Goal: Task Accomplishment & Management: Manage account settings

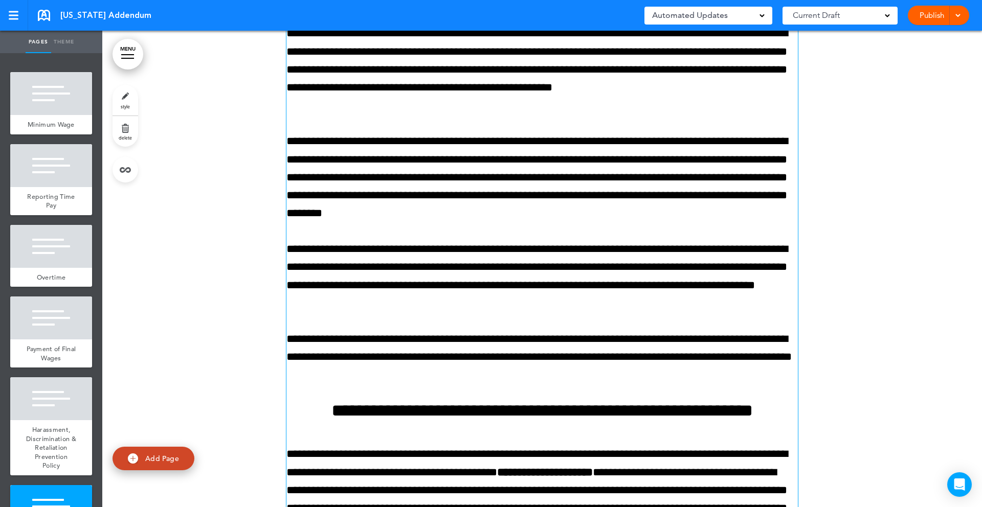
scroll to position [8976, 0]
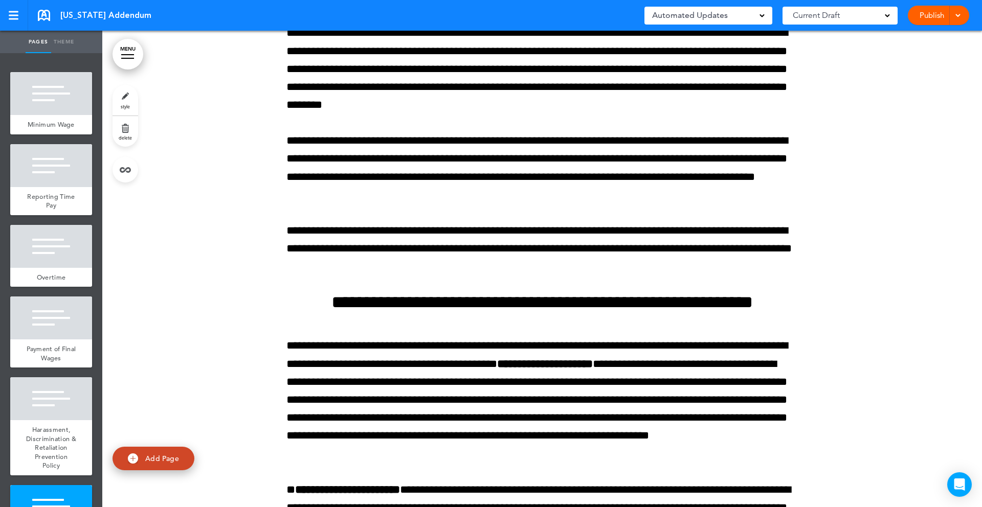
click at [126, 59] on link "MENU" at bounding box center [127, 54] width 31 height 31
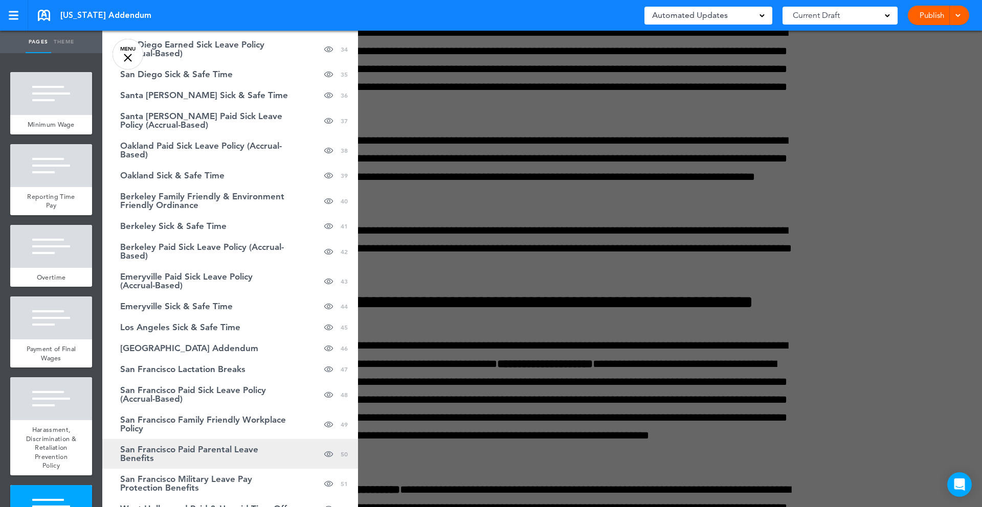
scroll to position [784, 0]
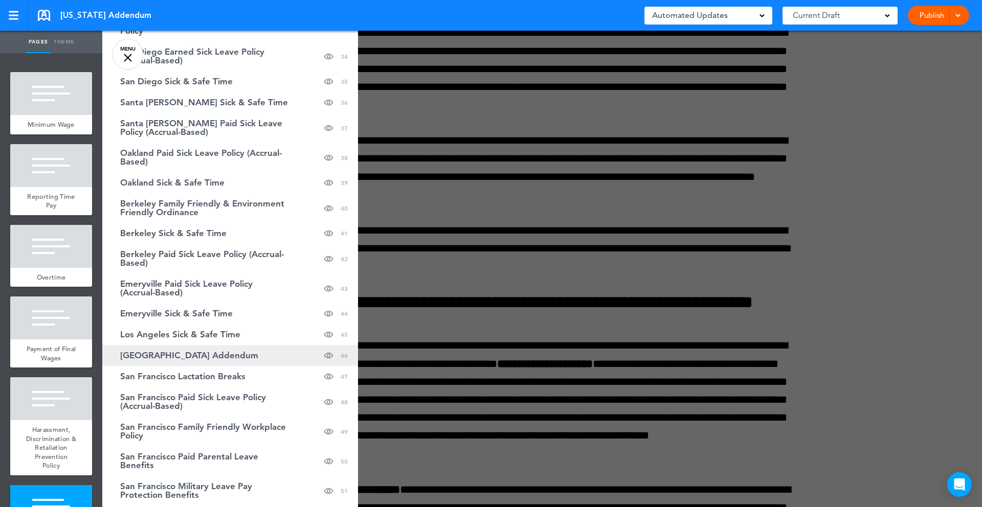
click at [233, 352] on span "Los Angeles County Addendum" at bounding box center [189, 355] width 138 height 9
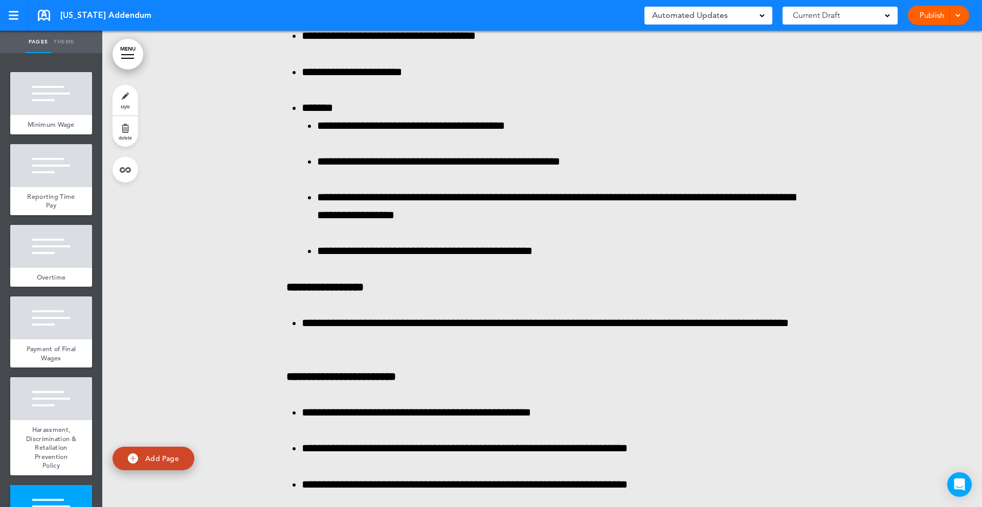
scroll to position [60279, 0]
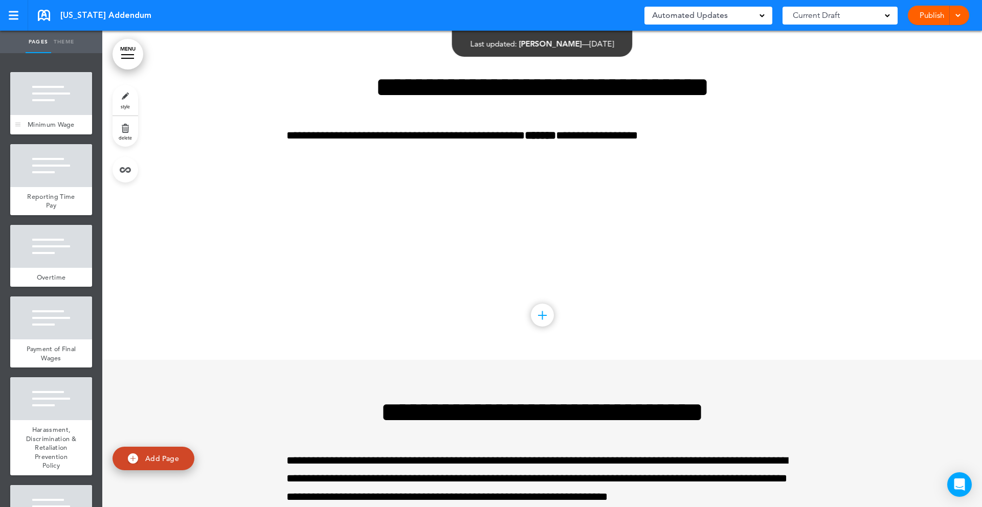
click at [51, 115] on div "Minimum Wage" at bounding box center [51, 124] width 82 height 19
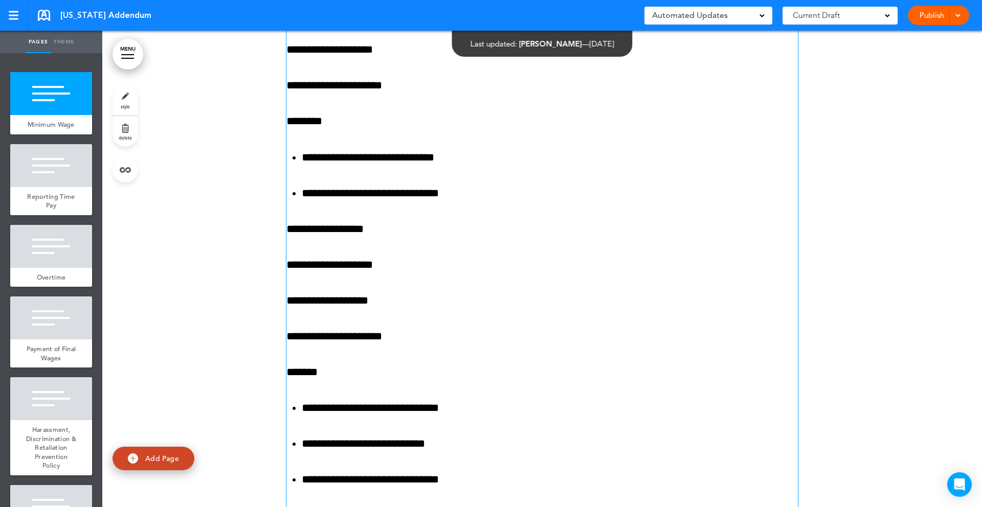
scroll to position [444, 0]
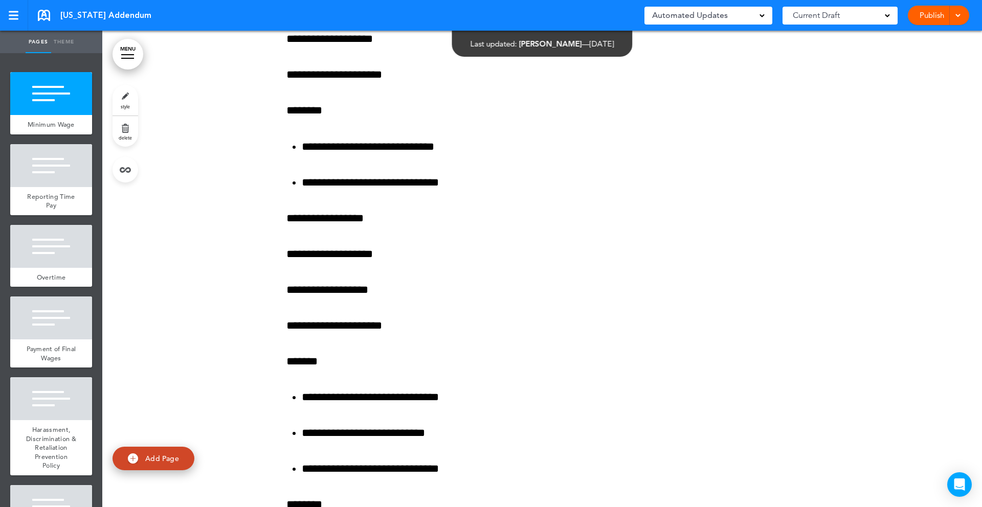
click at [121, 56] on link "MENU" at bounding box center [127, 54] width 31 height 31
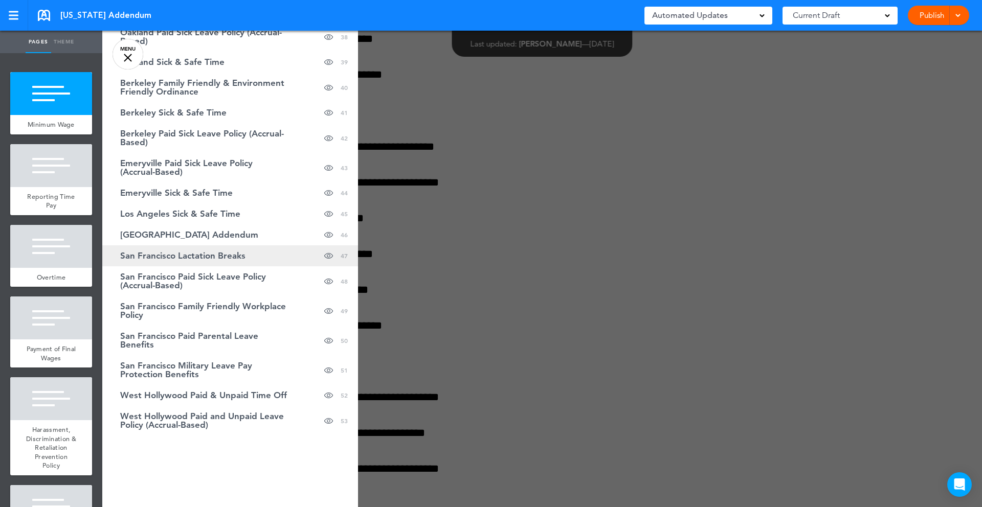
scroll to position [901, 0]
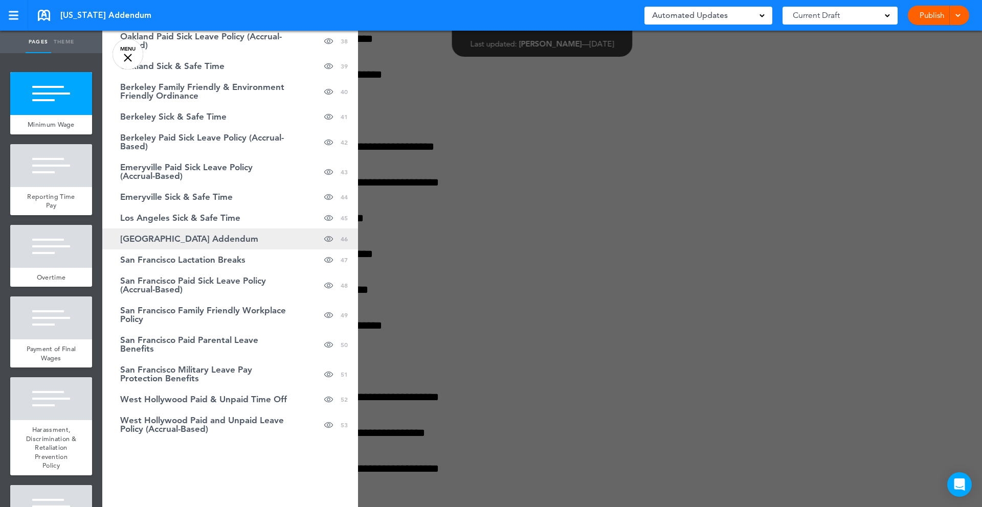
click at [208, 242] on span "Los Angeles County Addendum" at bounding box center [189, 239] width 138 height 9
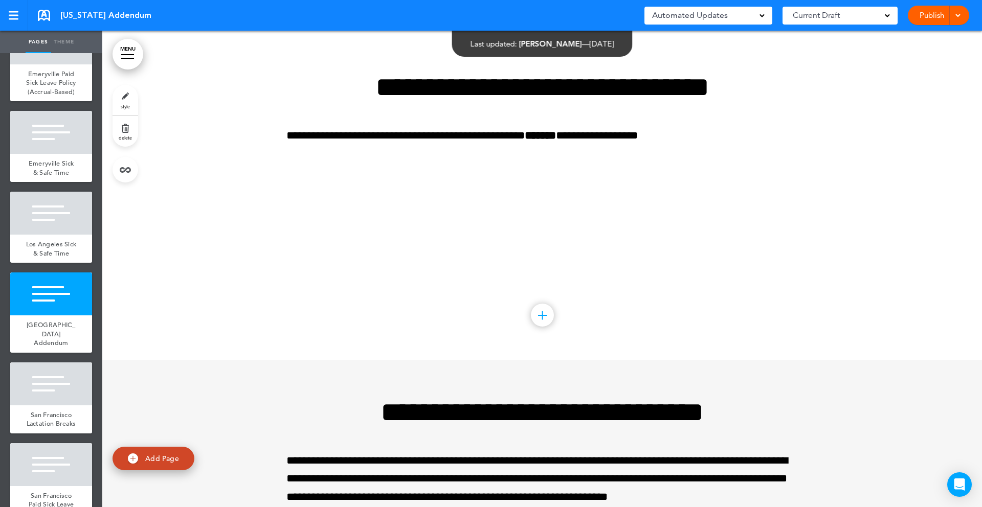
scroll to position [3742, 0]
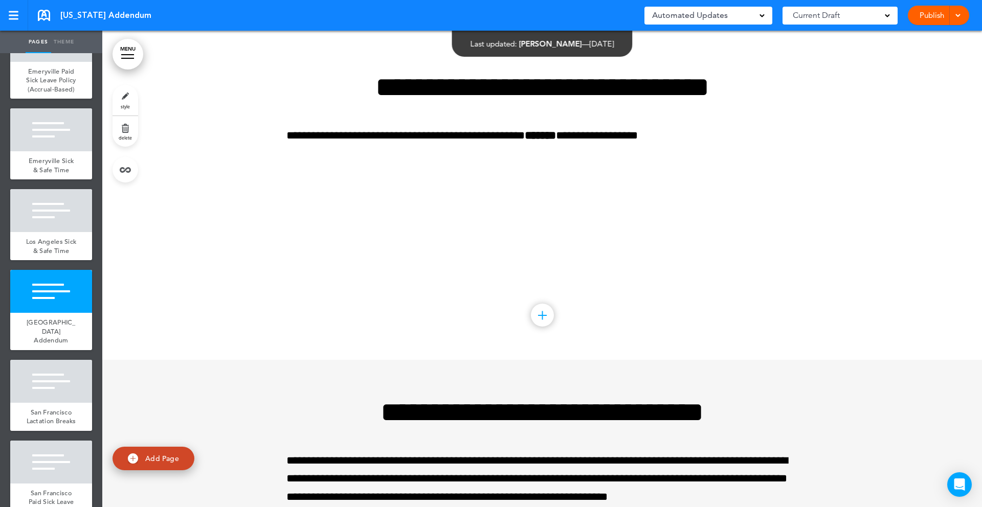
click at [124, 126] on link "delete" at bounding box center [125, 131] width 26 height 31
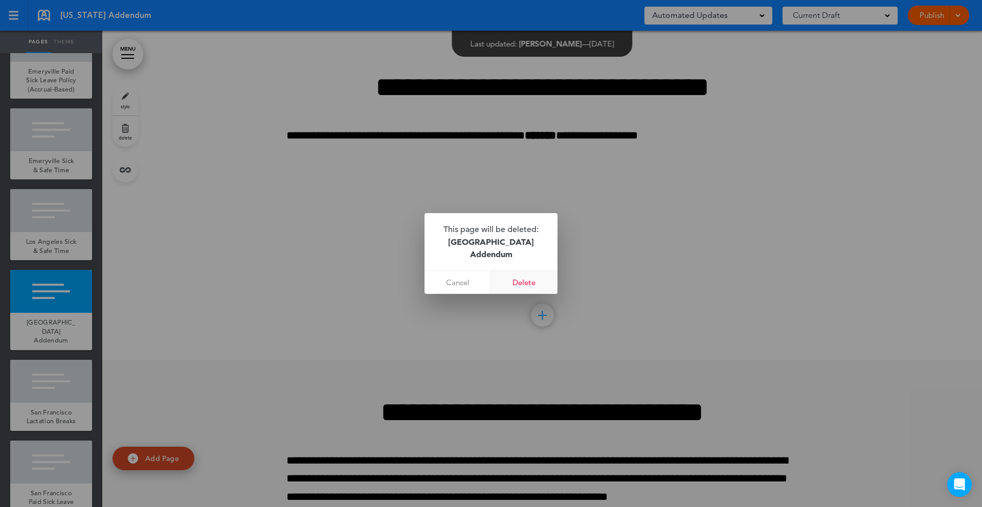
click at [523, 279] on link "Delete" at bounding box center [524, 282] width 66 height 23
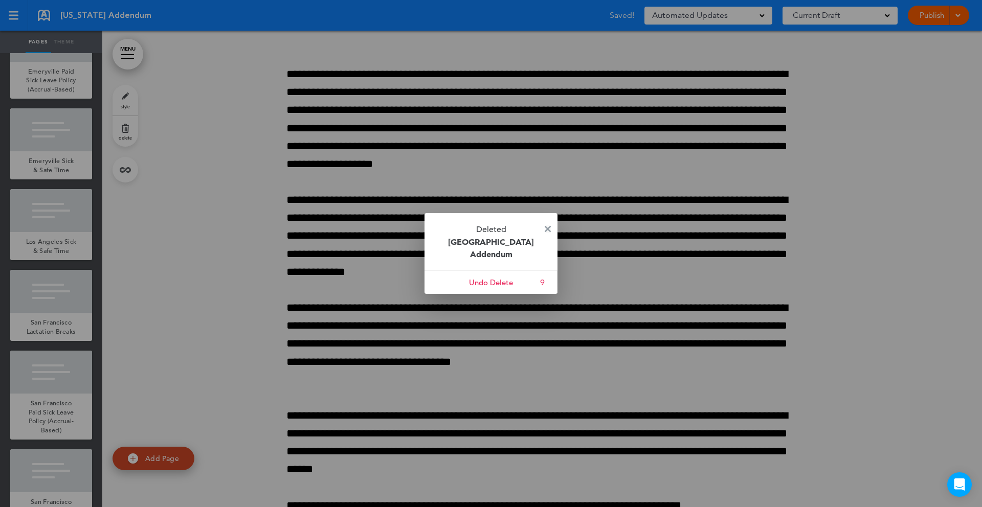
click at [546, 226] on img at bounding box center [548, 229] width 6 height 6
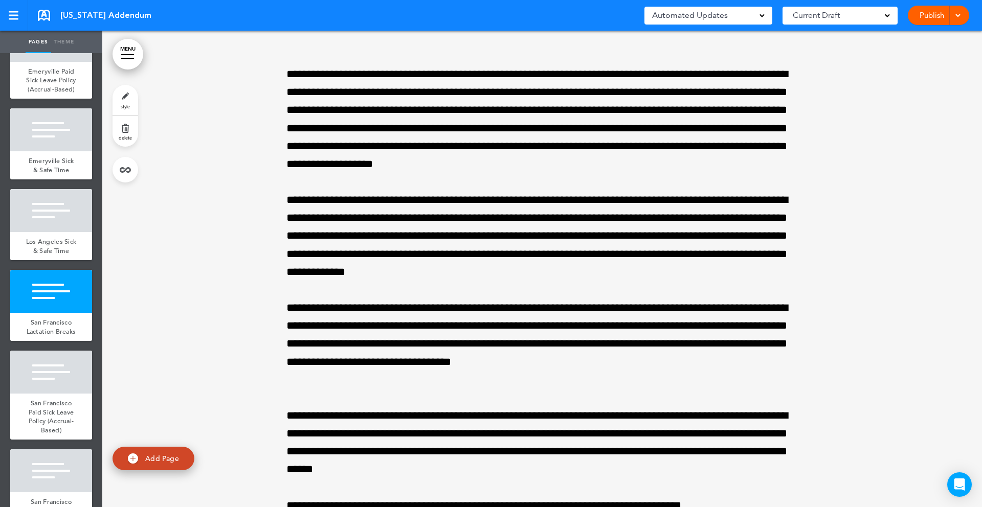
click at [123, 53] on link "MENU" at bounding box center [127, 54] width 31 height 31
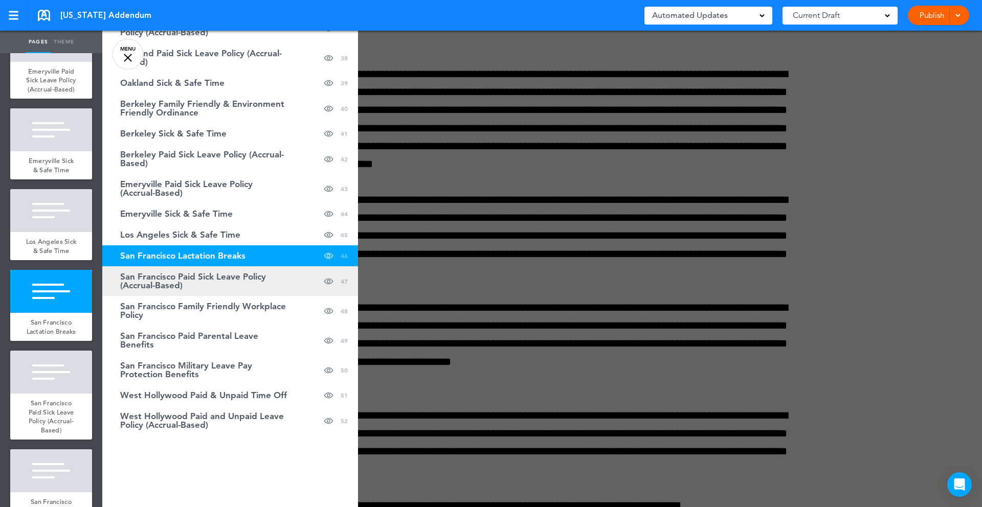
click at [229, 285] on span "San Francisco Paid Sick Leave Policy (Accrual-Based)" at bounding box center [204, 281] width 169 height 17
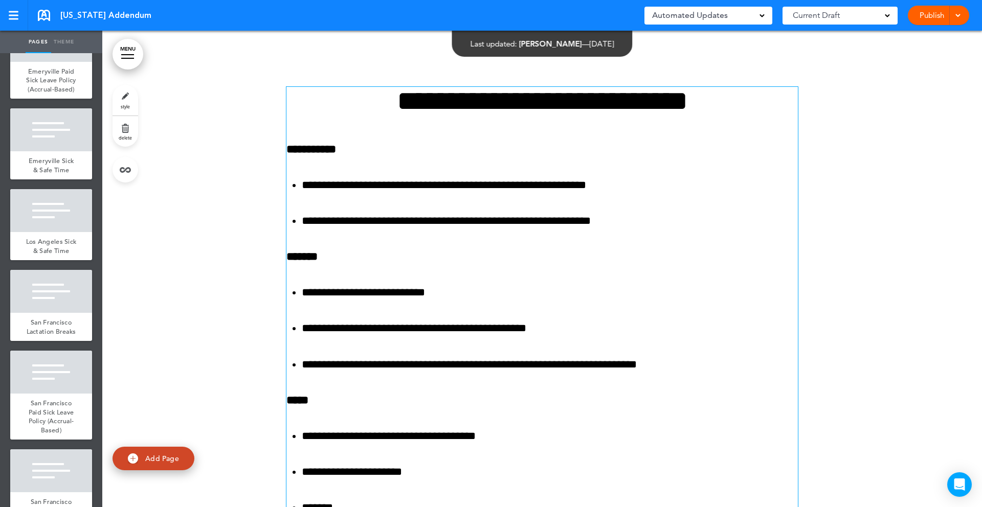
scroll to position [29582, 0]
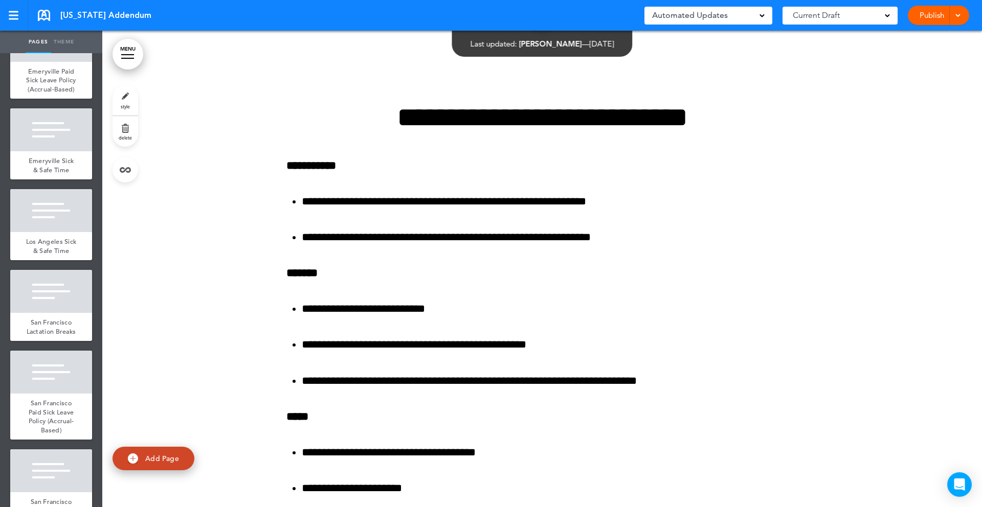
click at [954, 15] on span at bounding box center [957, 14] width 7 height 7
click at [931, 15] on link "Publish" at bounding box center [931, 15] width 32 height 19
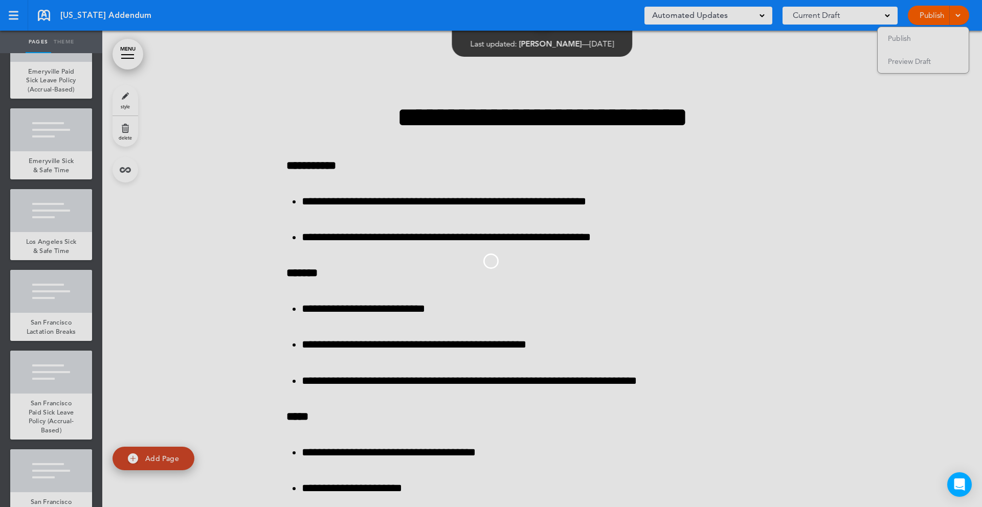
scroll to position [0, 0]
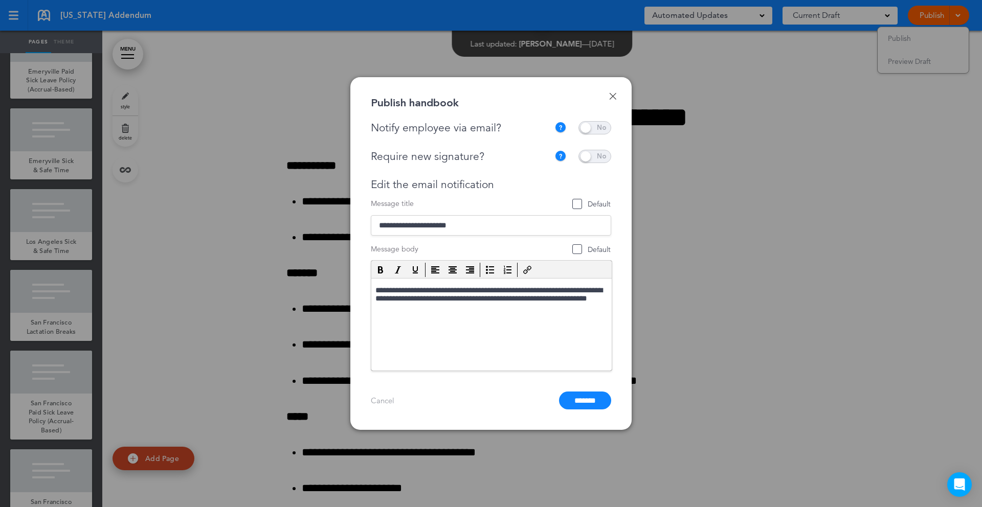
click at [437, 224] on input "**********" at bounding box center [491, 225] width 240 height 20
click at [436, 227] on input "**********" at bounding box center [491, 225] width 240 height 20
click at [579, 201] on span "Default" at bounding box center [592, 204] width 38 height 10
click at [436, 228] on input "**********" at bounding box center [491, 225] width 240 height 20
drag, startPoint x: 477, startPoint y: 226, endPoint x: 447, endPoint y: 226, distance: 29.7
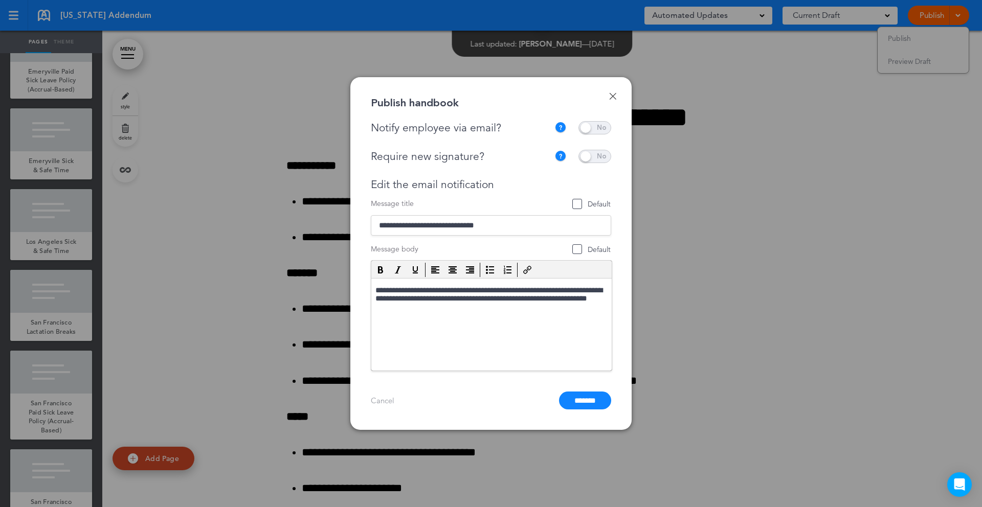
click at [447, 226] on input "**********" at bounding box center [491, 225] width 240 height 20
type input "**********"
click at [478, 289] on p "**********" at bounding box center [491, 300] width 232 height 28
click at [475, 290] on p "**********" at bounding box center [491, 300] width 232 height 28
click at [478, 289] on p "**********" at bounding box center [491, 300] width 232 height 28
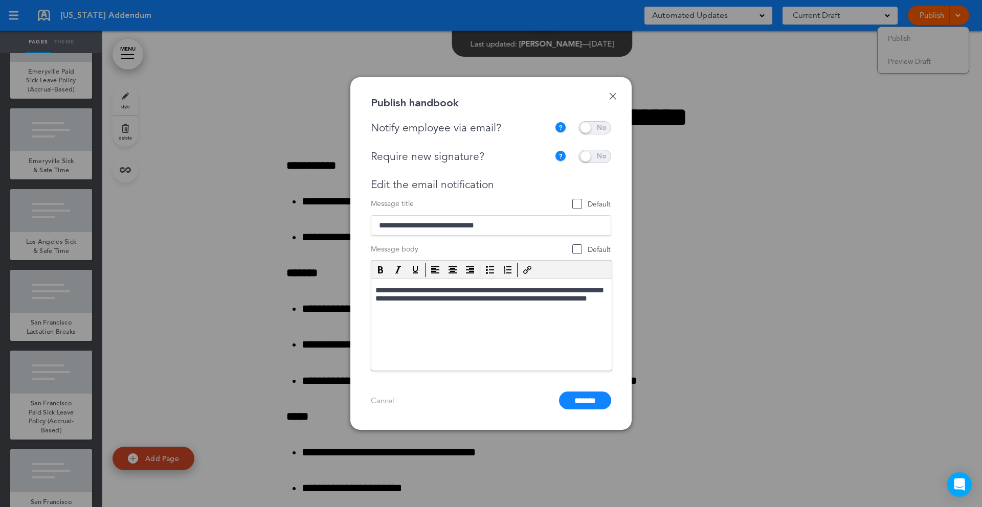
click at [511, 290] on p "**********" at bounding box center [491, 300] width 232 height 28
click at [580, 247] on span "Default" at bounding box center [592, 250] width 38 height 10
click at [512, 288] on p "**********" at bounding box center [491, 300] width 232 height 28
drag, startPoint x: 376, startPoint y: 290, endPoint x: 539, endPoint y: 314, distance: 164.8
click at [539, 314] on html "**********" at bounding box center [491, 300] width 240 height 43
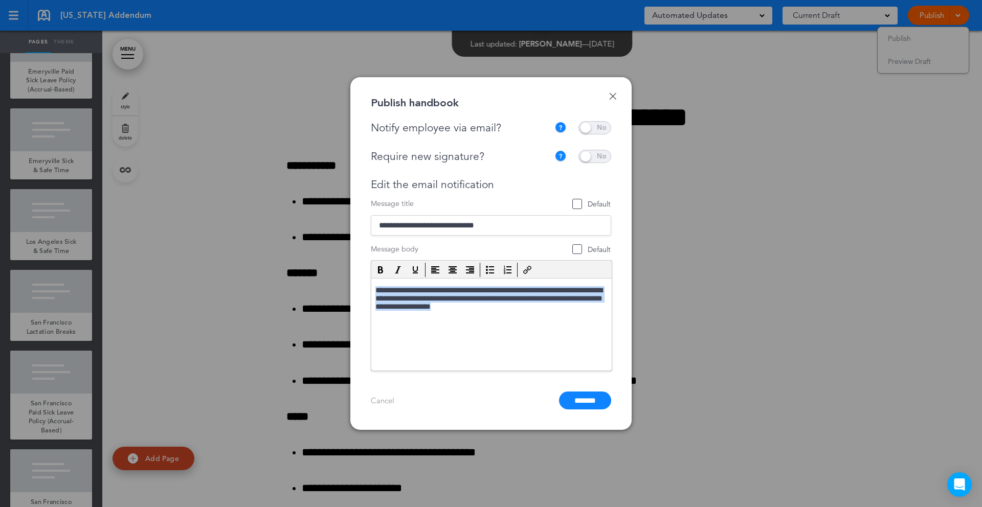
click at [375, 301] on p "**********" at bounding box center [491, 300] width 232 height 28
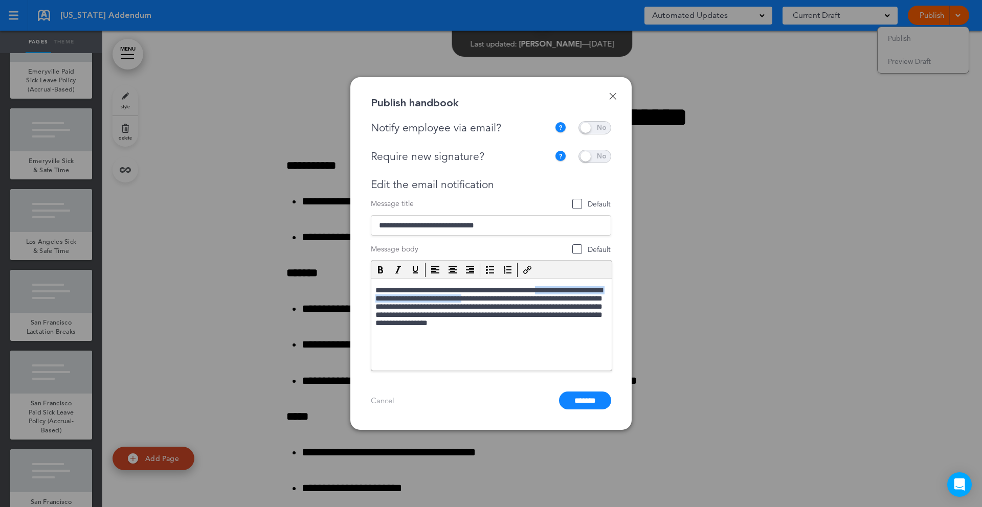
drag, startPoint x: 568, startPoint y: 289, endPoint x: 540, endPoint y: 300, distance: 29.4
click at [540, 300] on p "**********" at bounding box center [491, 309] width 232 height 46
drag, startPoint x: 473, startPoint y: 311, endPoint x: 616, endPoint y: 327, distance: 143.5
click at [611, 327] on html "**********" at bounding box center [491, 305] width 240 height 52
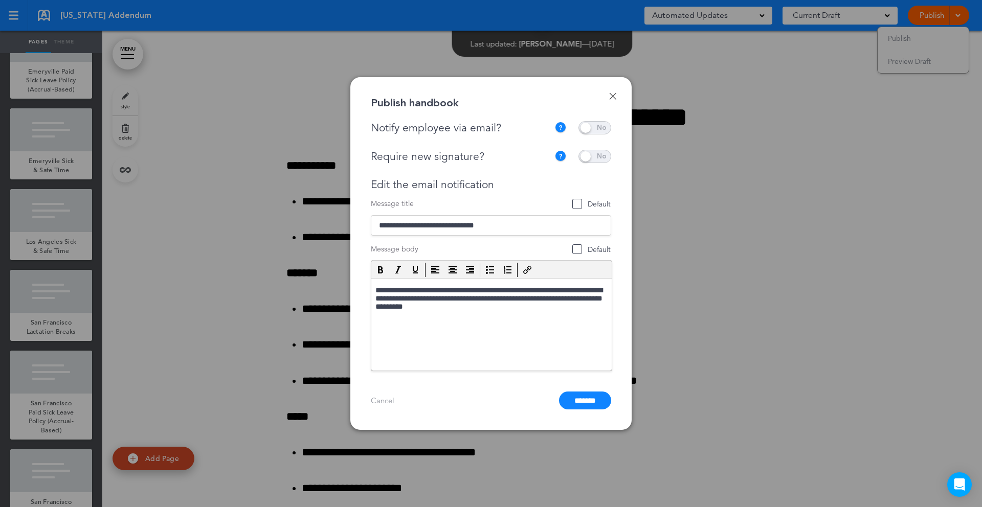
click at [538, 322] on html "**********" at bounding box center [491, 300] width 240 height 43
drag, startPoint x: 472, startPoint y: 310, endPoint x: 375, endPoint y: 291, distance: 98.5
click at [375, 291] on p "**********" at bounding box center [491, 300] width 232 height 28
click at [614, 98] on link "Done" at bounding box center [612, 96] width 7 height 7
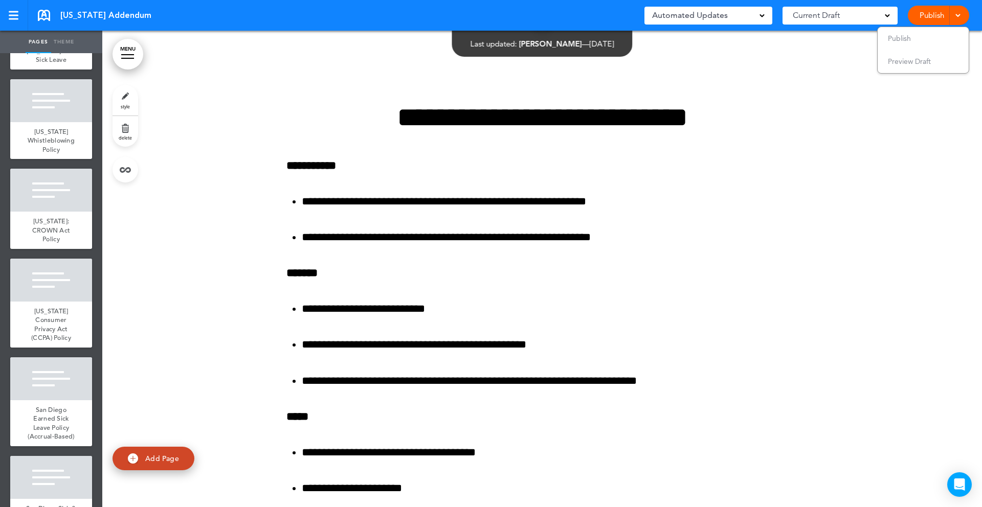
scroll to position [2537, 0]
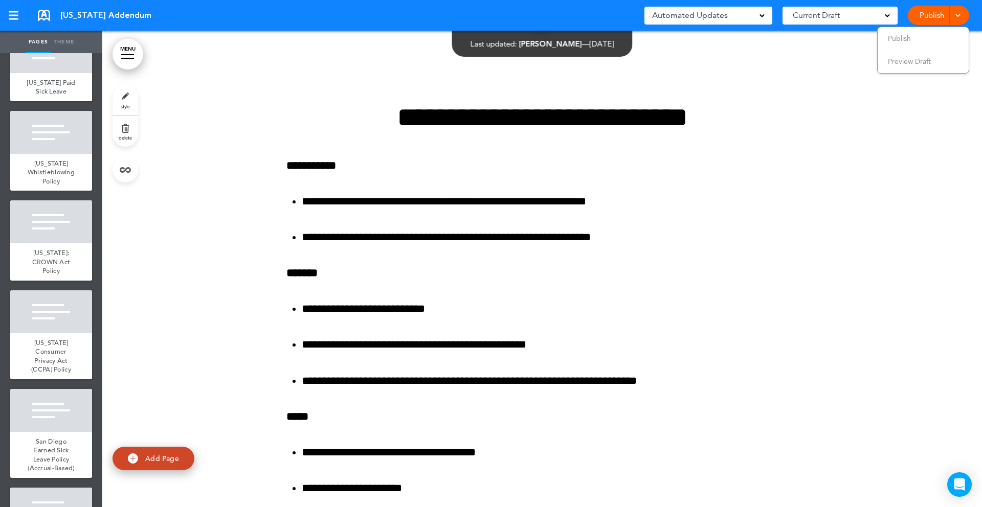
click at [130, 53] on link "MENU" at bounding box center [127, 54] width 31 height 31
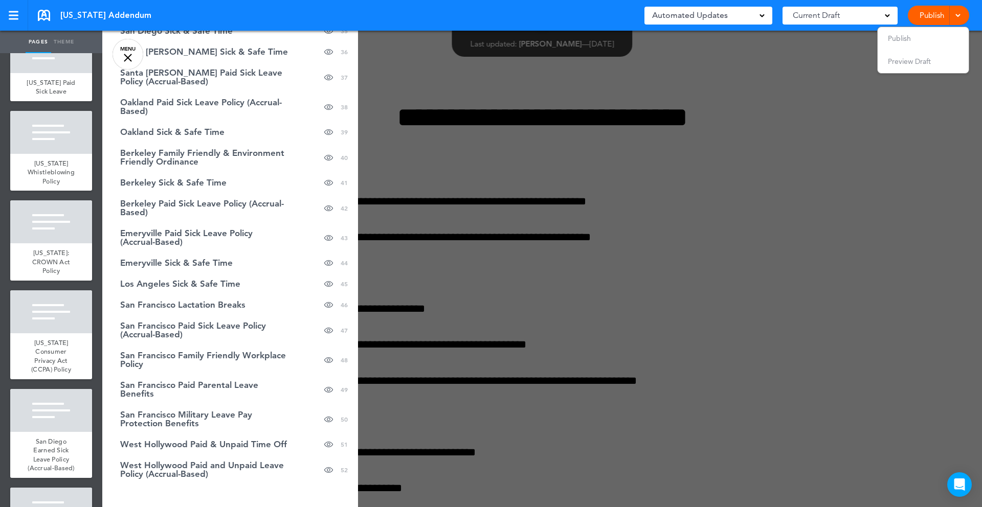
scroll to position [841, 0]
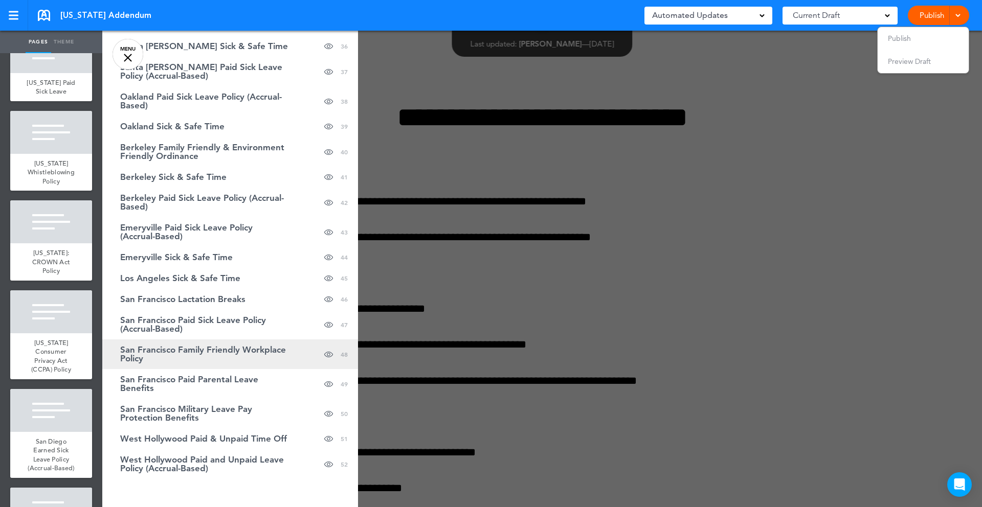
click at [191, 351] on span "San Francisco Family Friendly Workplace Policy" at bounding box center [204, 354] width 169 height 17
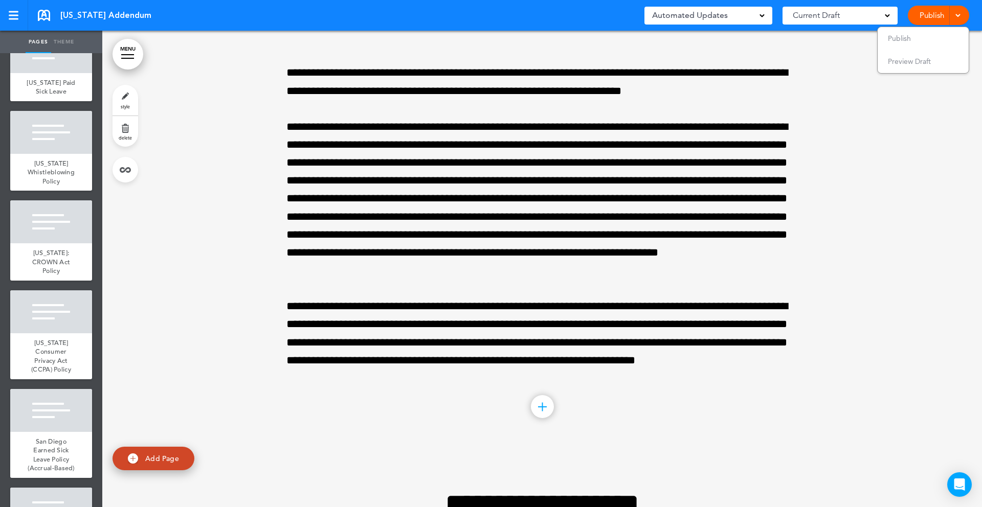
scroll to position [63838, 0]
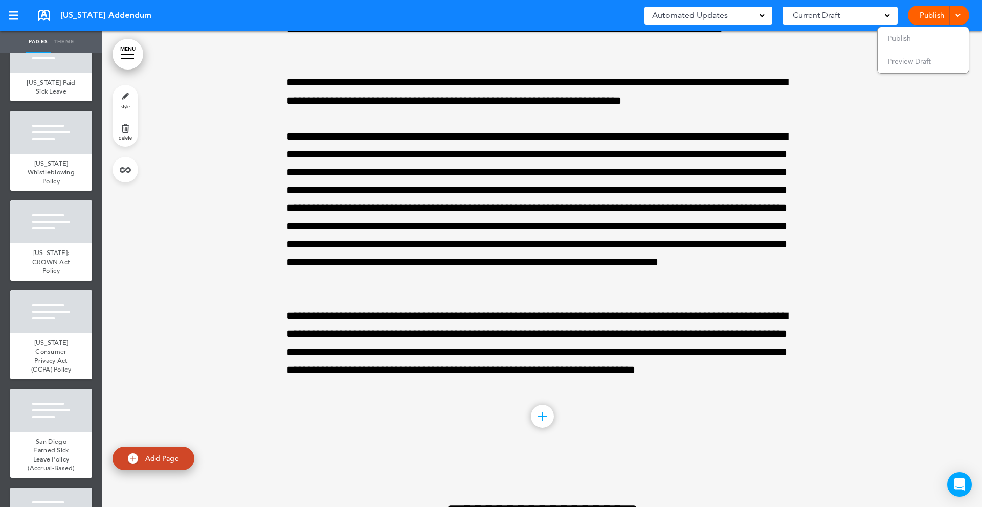
click at [131, 58] on div at bounding box center [127, 58] width 13 height 1
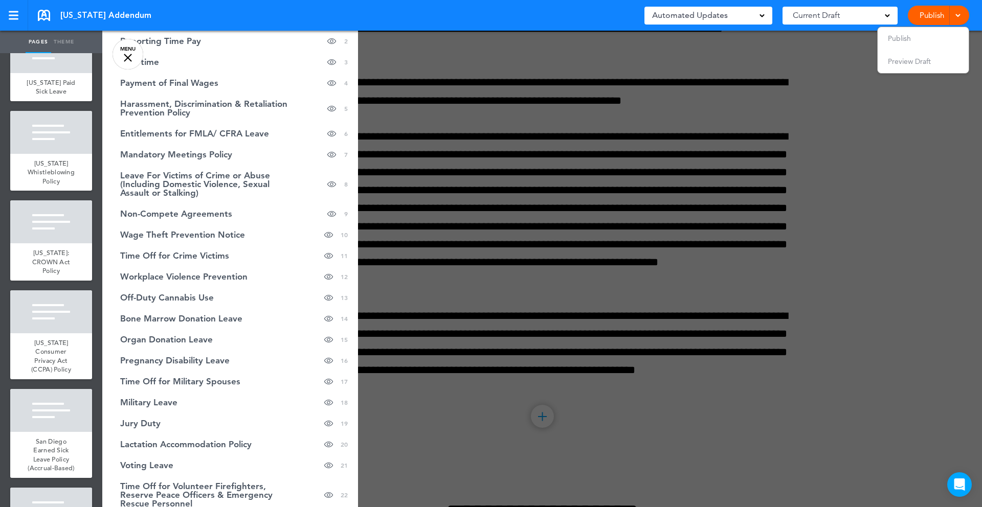
scroll to position [0, 0]
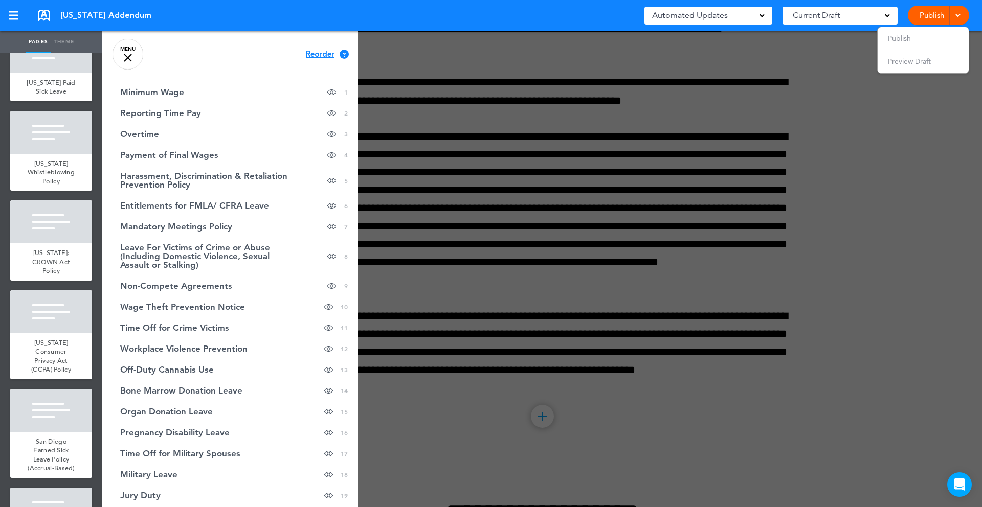
click at [926, 11] on link "Publish" at bounding box center [931, 15] width 32 height 19
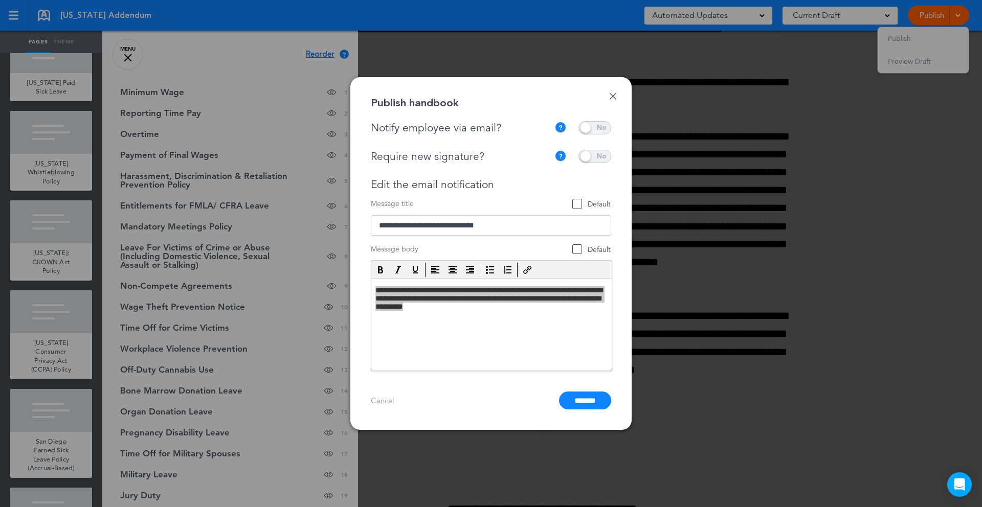
click at [613, 100] on div "Done Publish handbook Notify employee via email? If this handbook is ready to v…" at bounding box center [490, 253] width 281 height 353
click at [612, 96] on link "Done" at bounding box center [612, 96] width 7 height 7
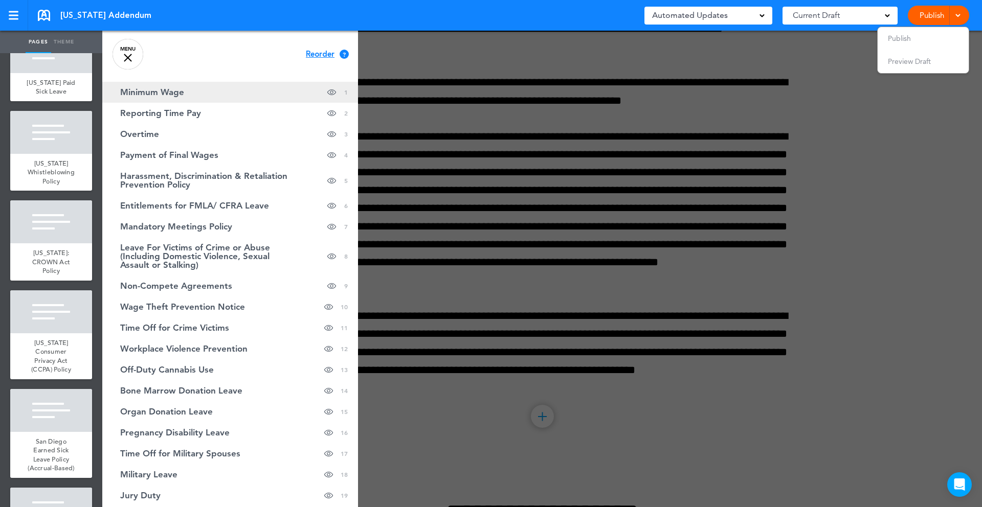
click at [168, 84] on link "Minimum Wage hide page in table of contents 1" at bounding box center [230, 92] width 256 height 21
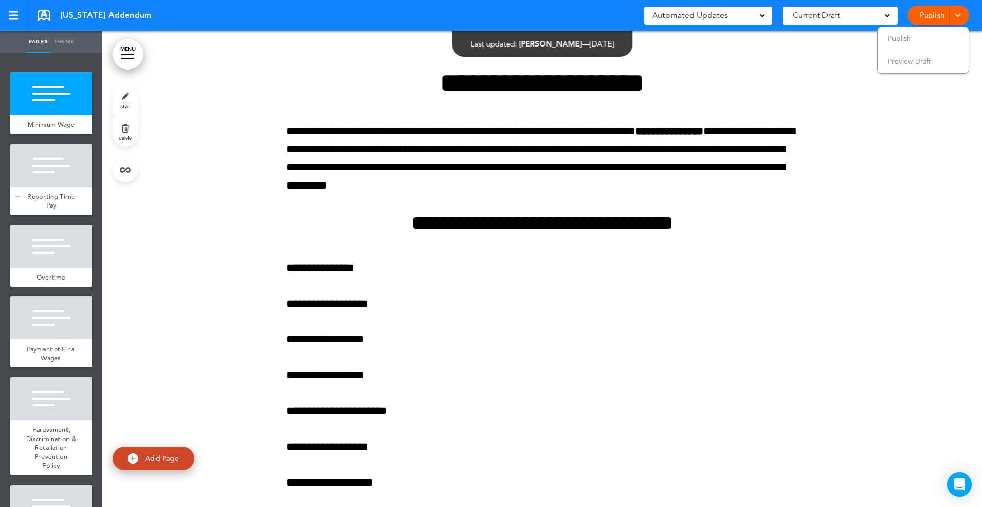
click at [70, 182] on div at bounding box center [51, 165] width 82 height 43
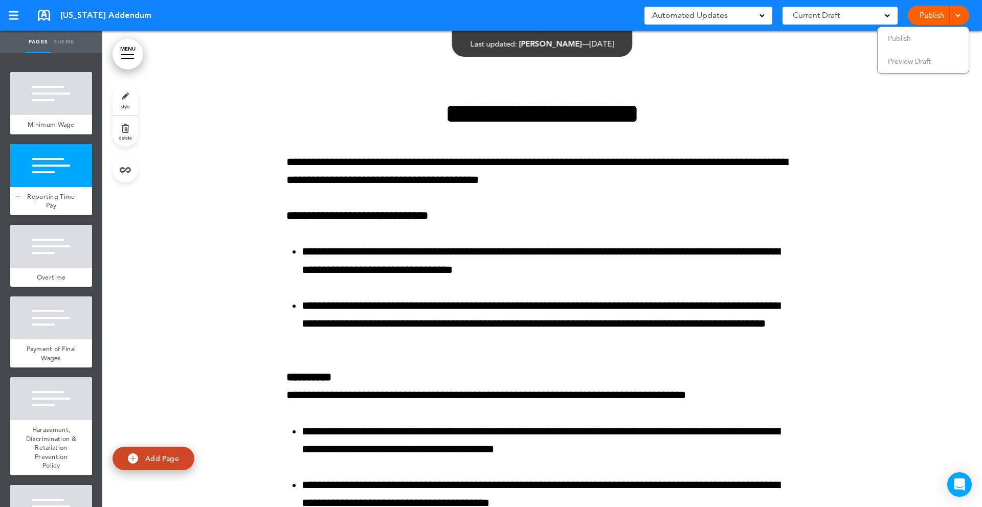
scroll to position [1828, 0]
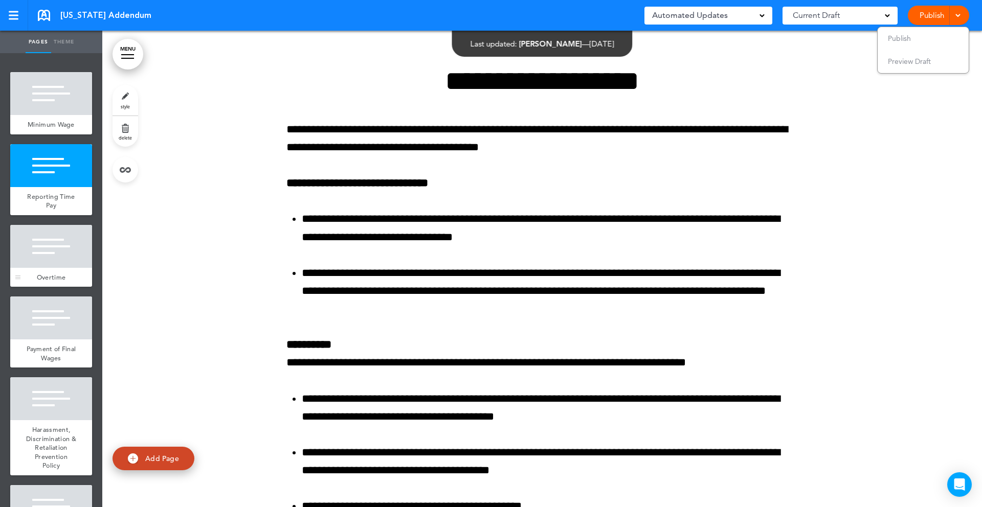
click at [56, 235] on div at bounding box center [51, 246] width 82 height 43
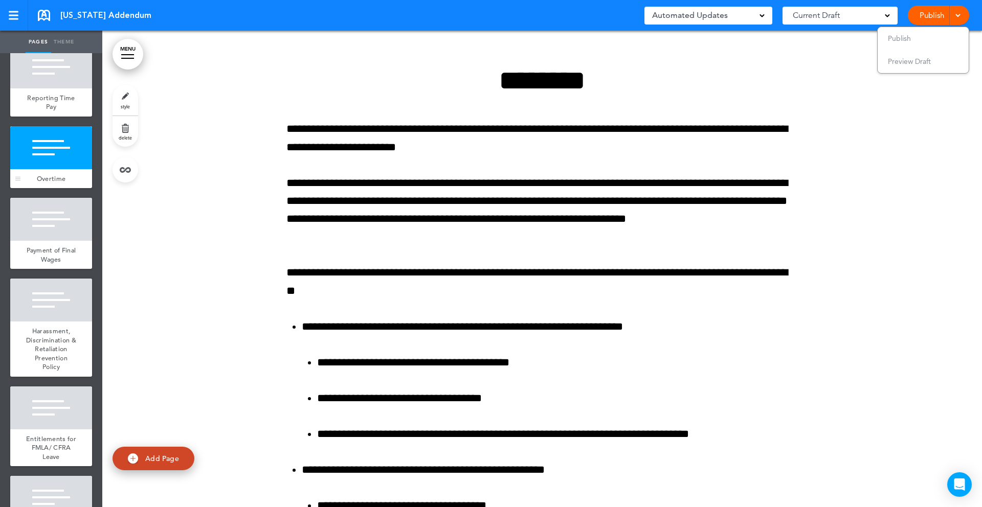
scroll to position [96, 0]
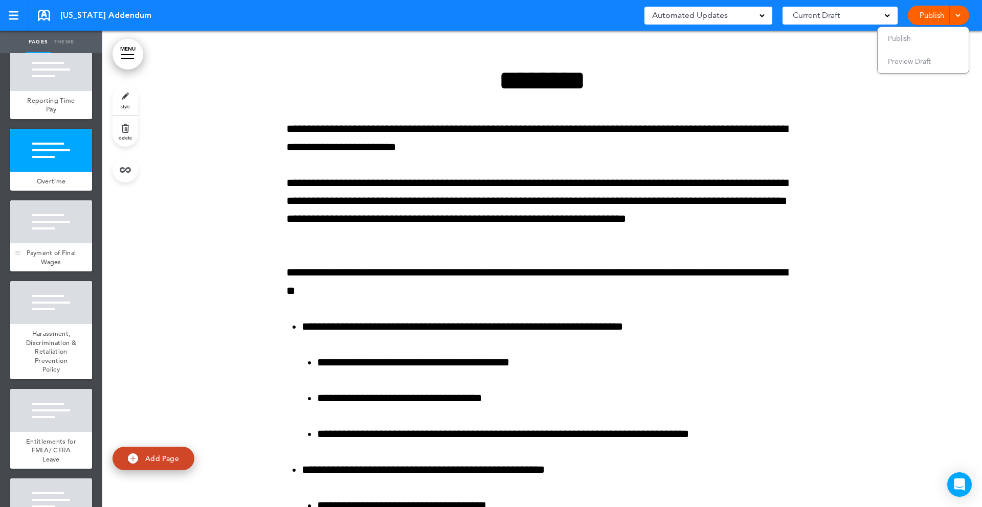
click at [62, 242] on div at bounding box center [51, 221] width 82 height 43
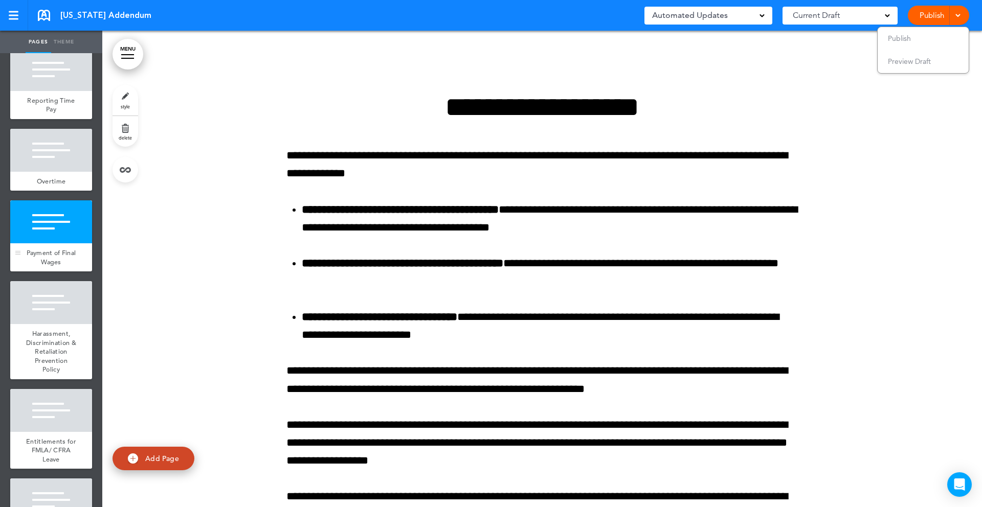
scroll to position [3648, 0]
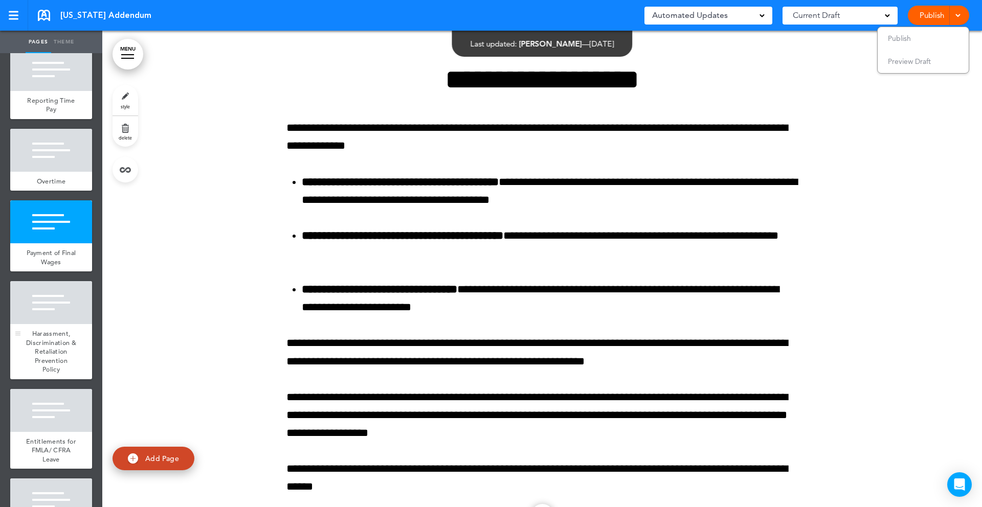
click at [63, 304] on div at bounding box center [51, 302] width 82 height 43
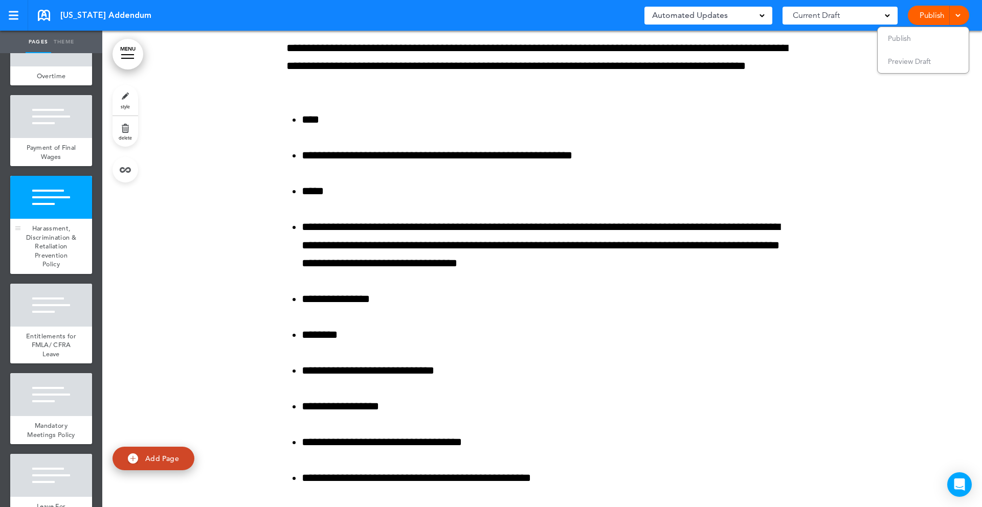
scroll to position [204, 0]
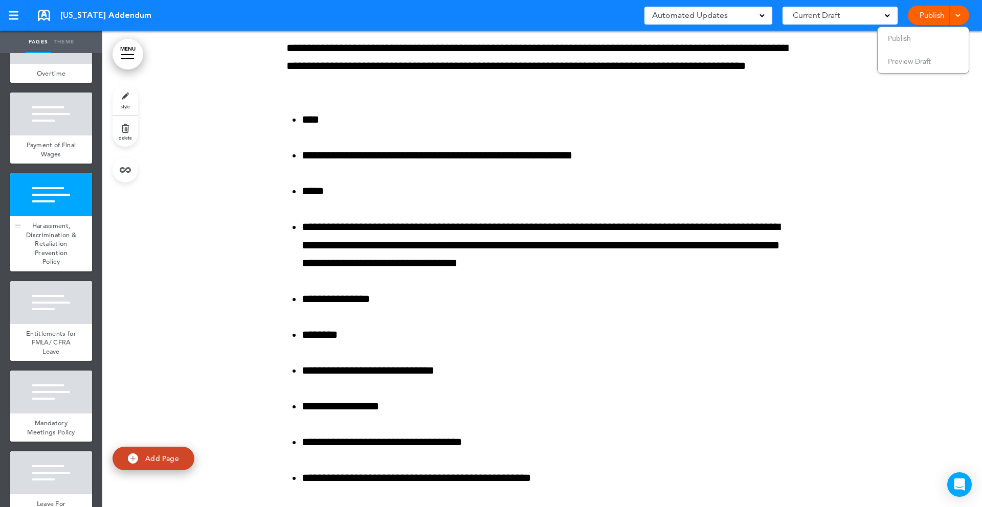
click at [60, 320] on div at bounding box center [51, 302] width 82 height 43
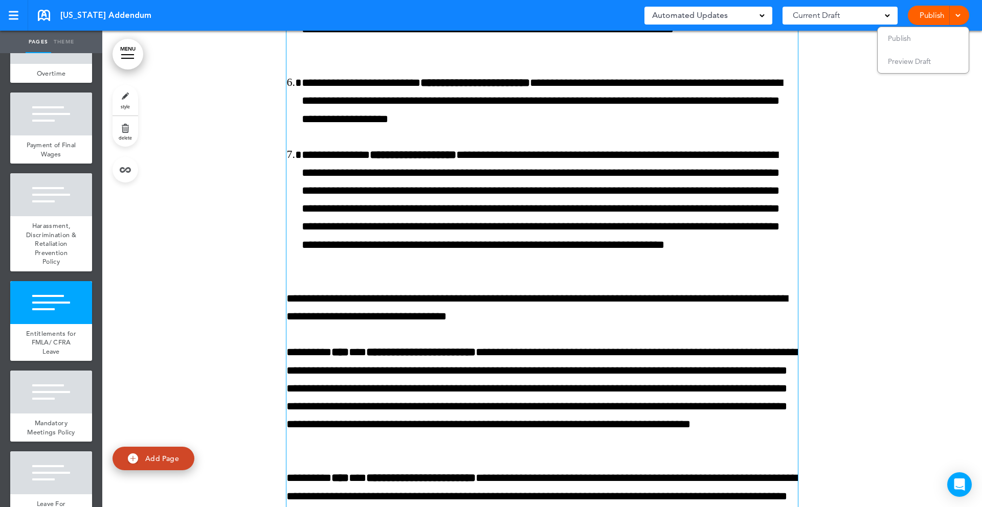
scroll to position [8213, 0]
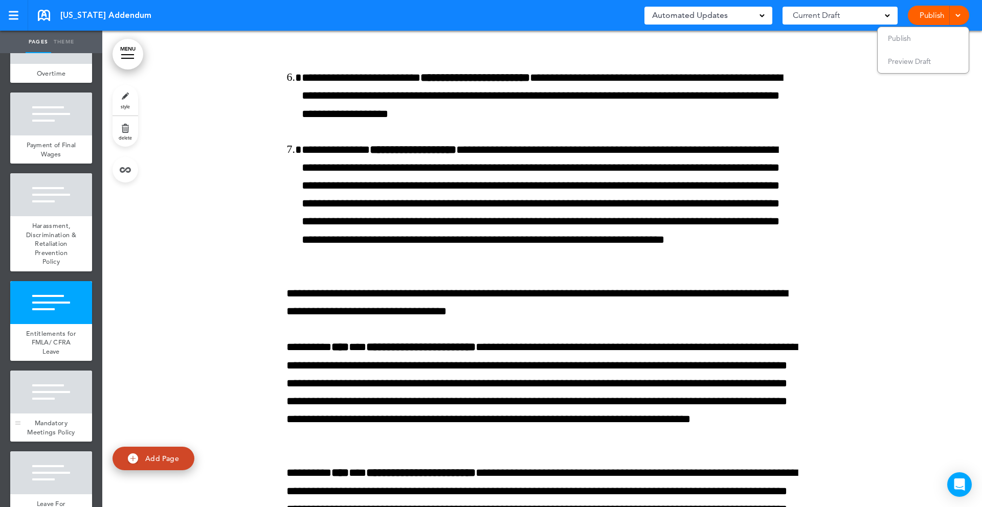
click at [58, 392] on div at bounding box center [51, 392] width 82 height 43
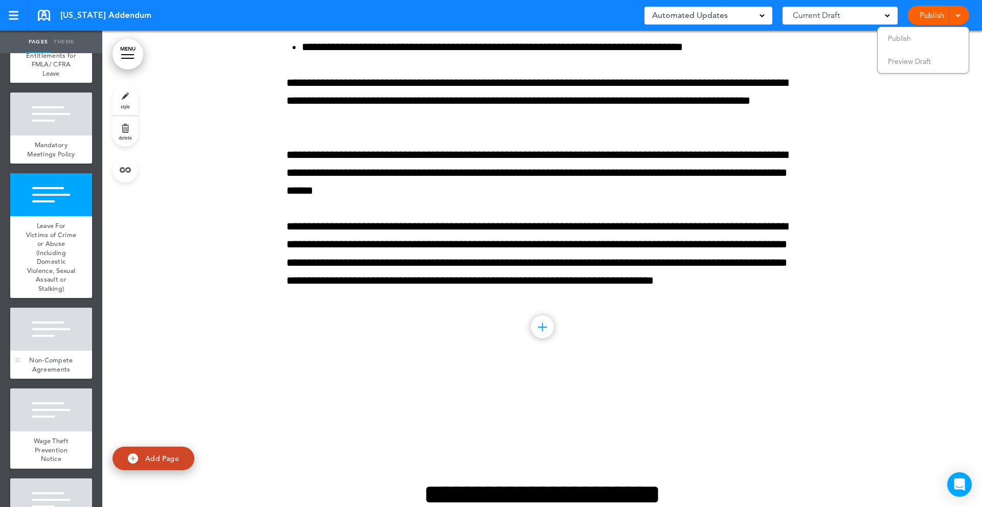
scroll to position [483, 0]
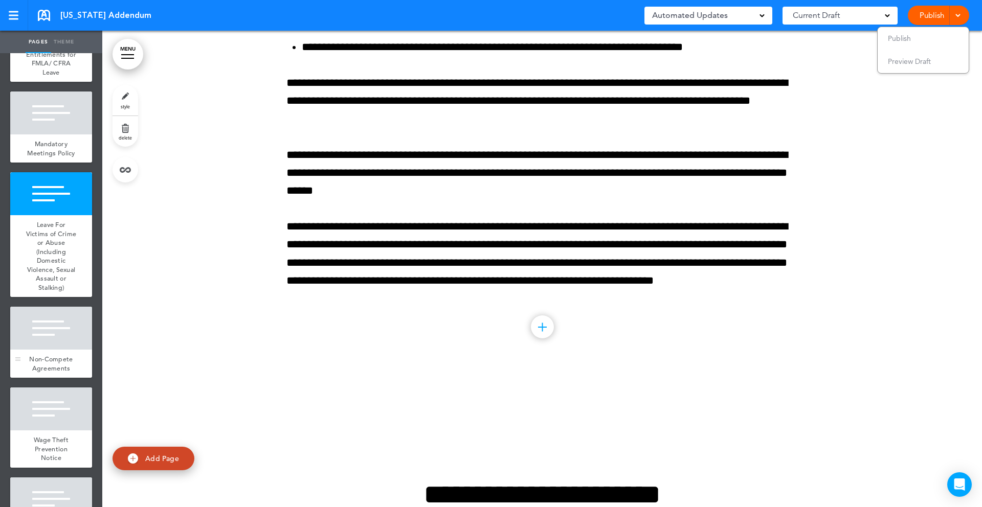
click at [57, 348] on div at bounding box center [51, 328] width 82 height 43
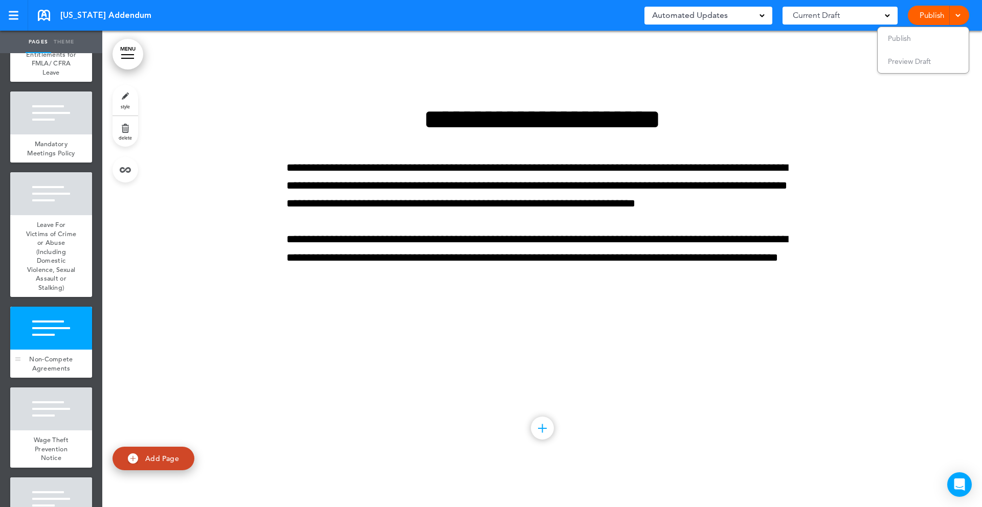
scroll to position [16209, 0]
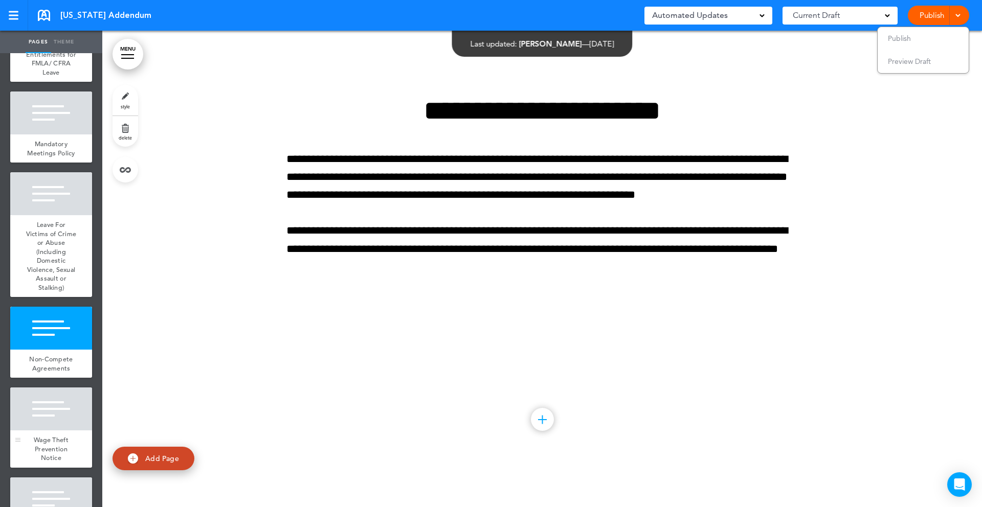
click at [42, 404] on div at bounding box center [51, 409] width 82 height 43
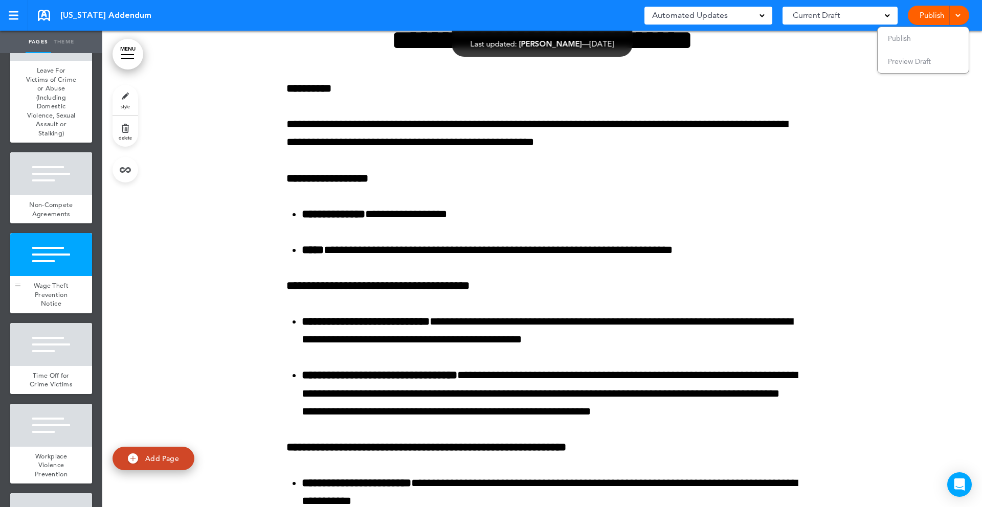
scroll to position [650, 0]
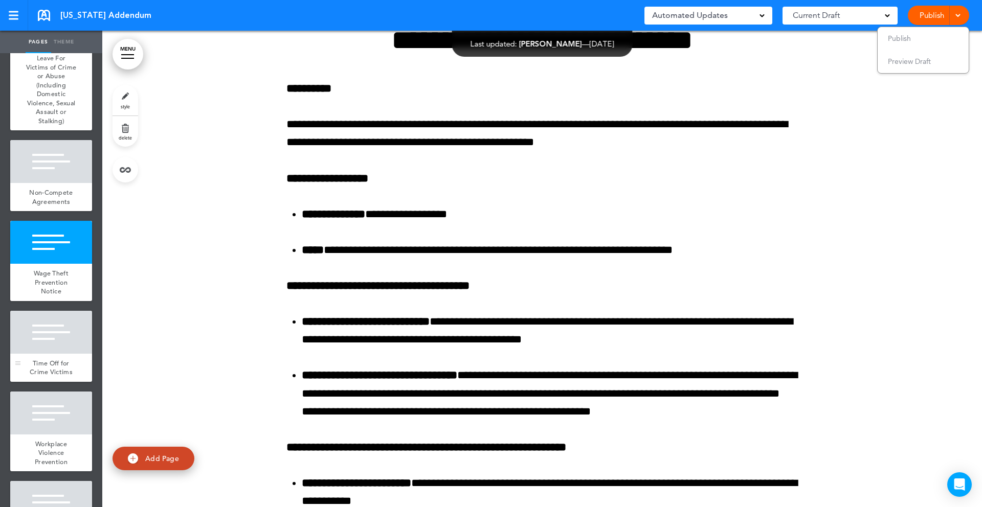
click at [52, 350] on div at bounding box center [51, 332] width 82 height 43
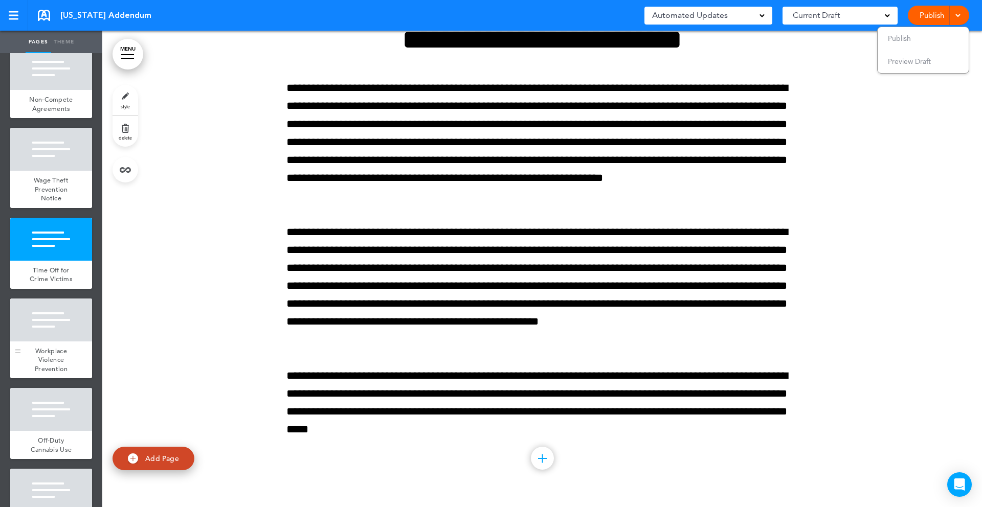
scroll to position [743, 0]
click at [51, 340] on div at bounding box center [51, 319] width 82 height 43
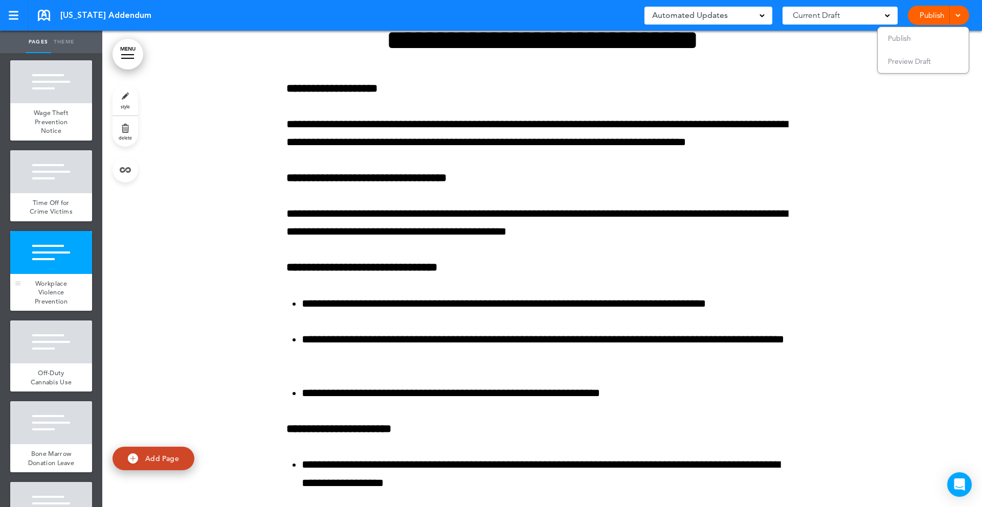
scroll to position [830, 0]
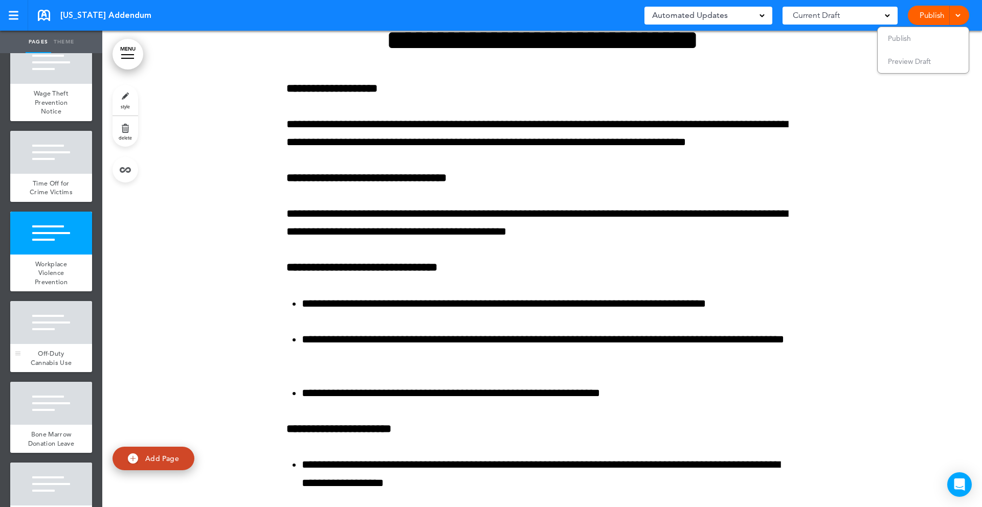
click at [53, 339] on div at bounding box center [51, 322] width 82 height 43
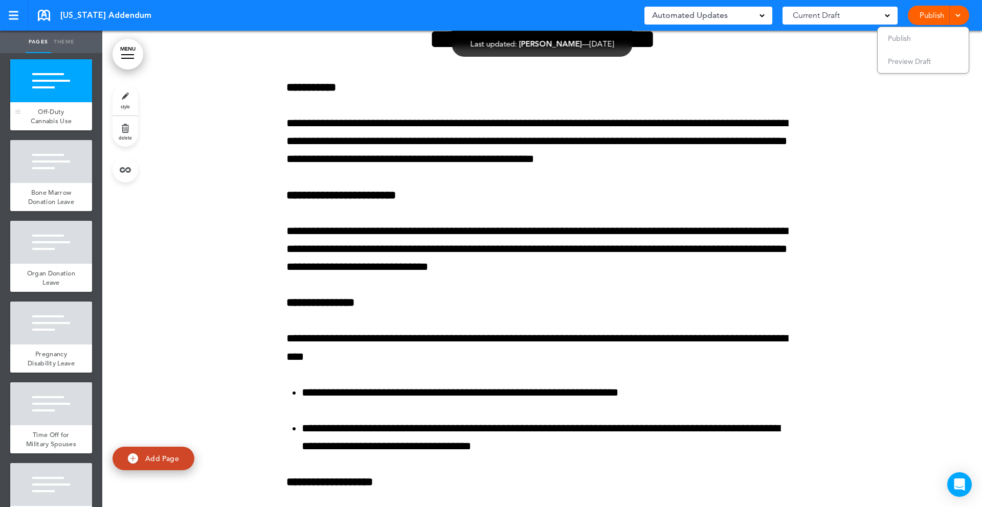
scroll to position [1080, 0]
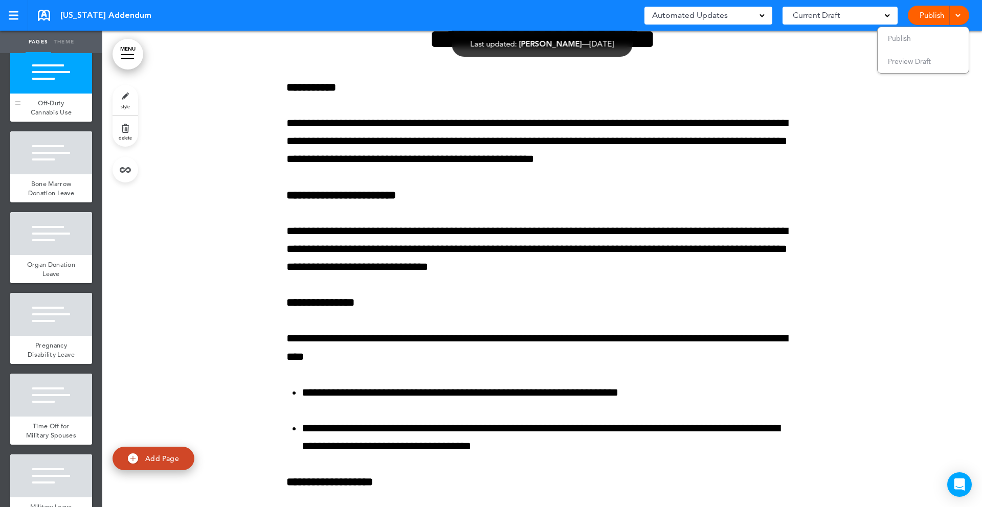
click at [53, 339] on div "Pregnancy Disability Leave" at bounding box center [51, 350] width 82 height 28
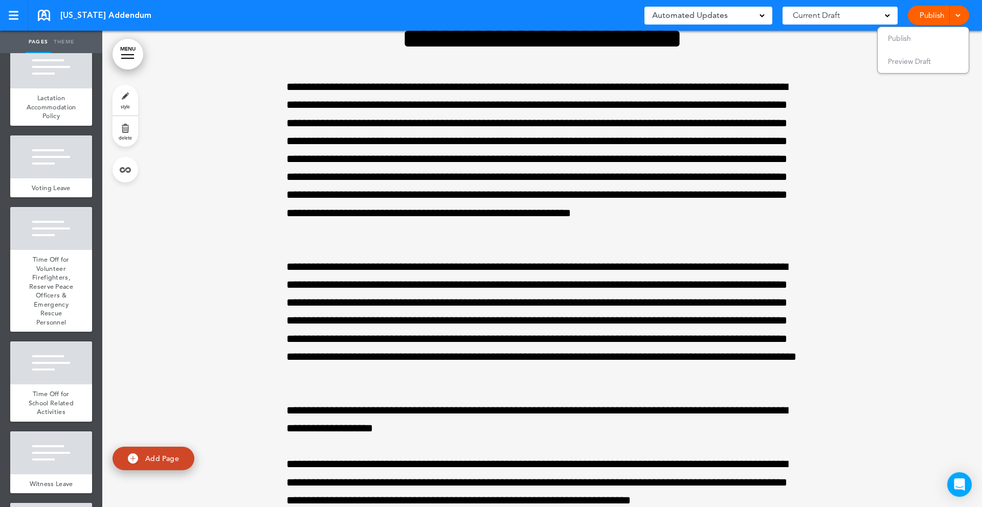
scroll to position [1643, 0]
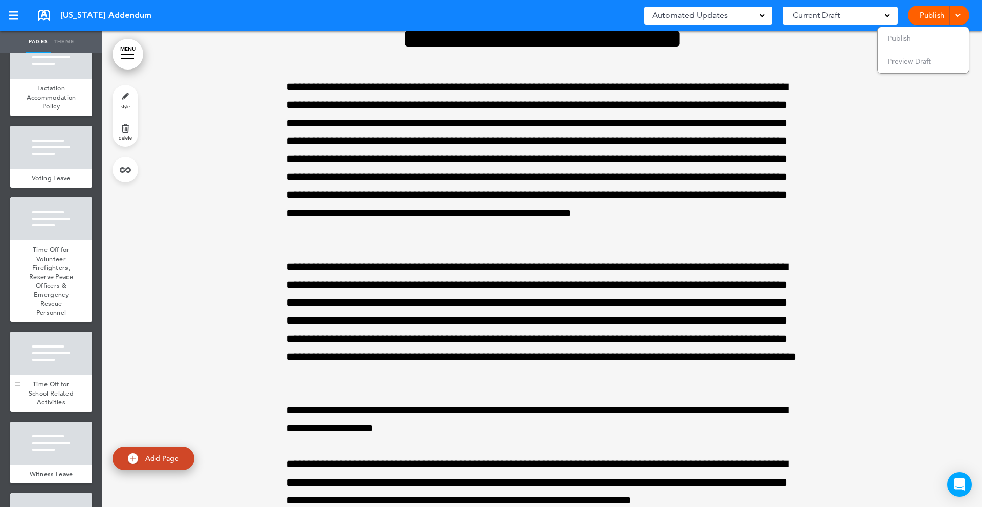
click at [54, 369] on div at bounding box center [51, 353] width 82 height 43
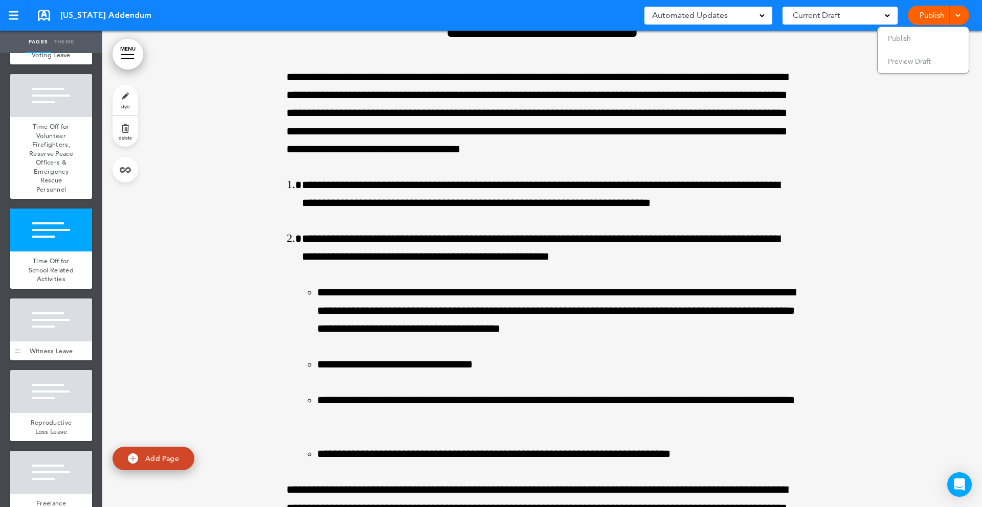
scroll to position [1781, 0]
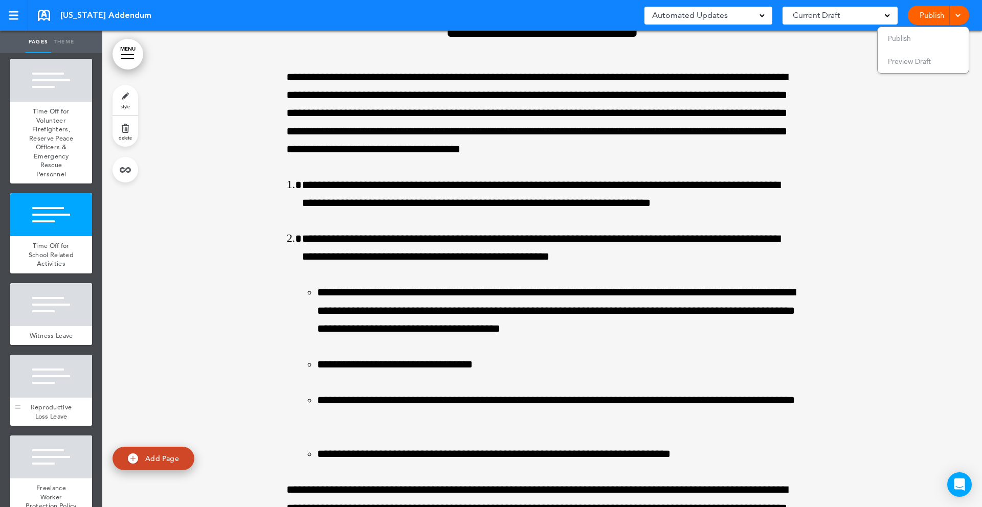
click at [55, 381] on div at bounding box center [51, 376] width 82 height 43
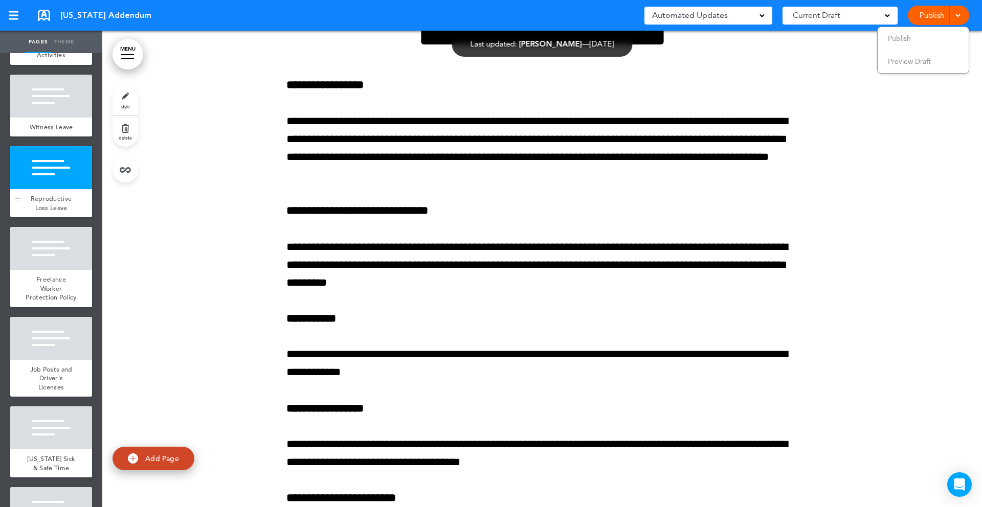
scroll to position [1993, 0]
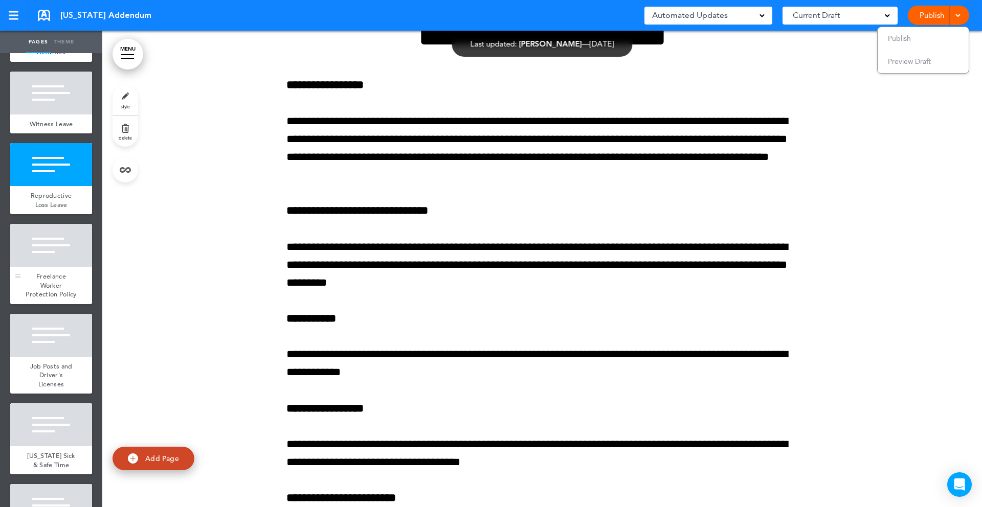
click at [46, 292] on span "Freelance Worker Protection Policy" at bounding box center [51, 285] width 51 height 27
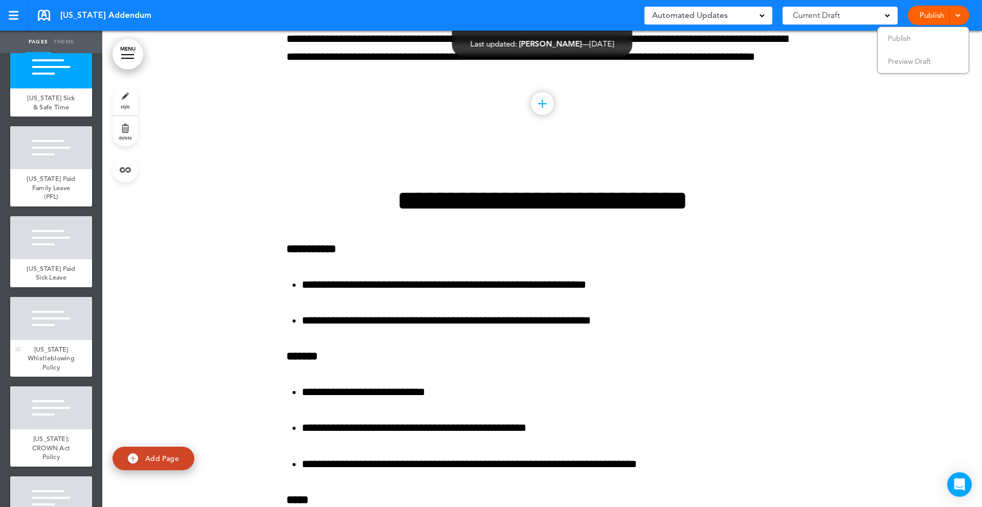
scroll to position [2351, 0]
click at [56, 357] on span "California Whistleblowing Policy" at bounding box center [51, 358] width 47 height 27
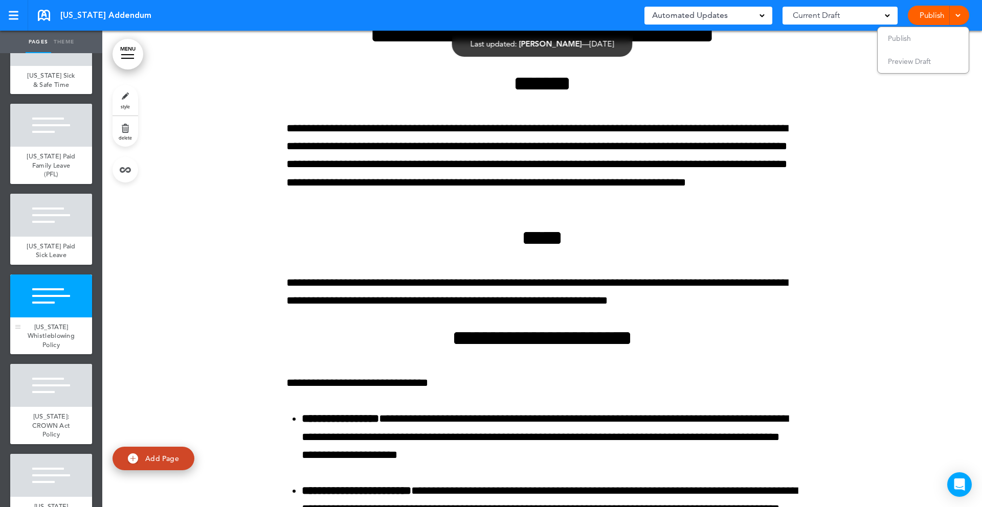
scroll to position [2374, 0]
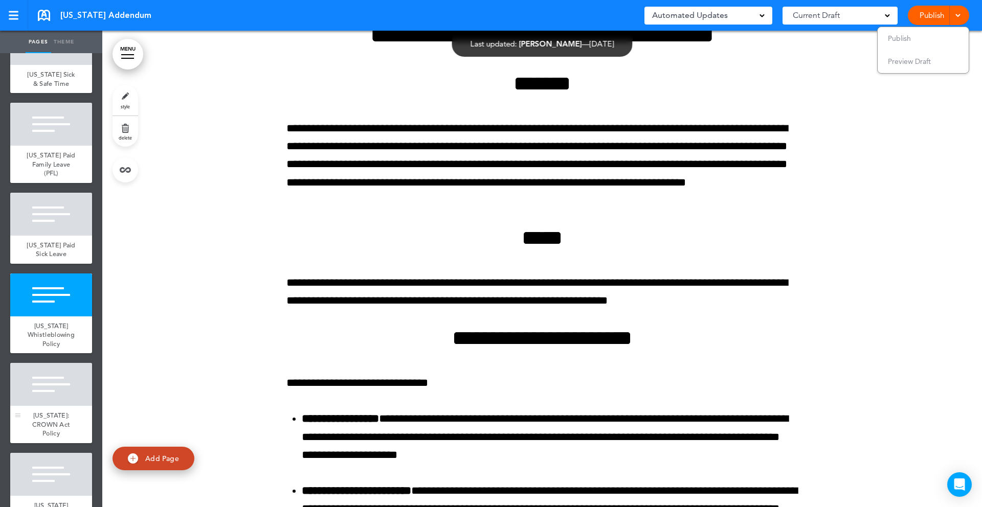
click at [64, 390] on div at bounding box center [51, 384] width 82 height 43
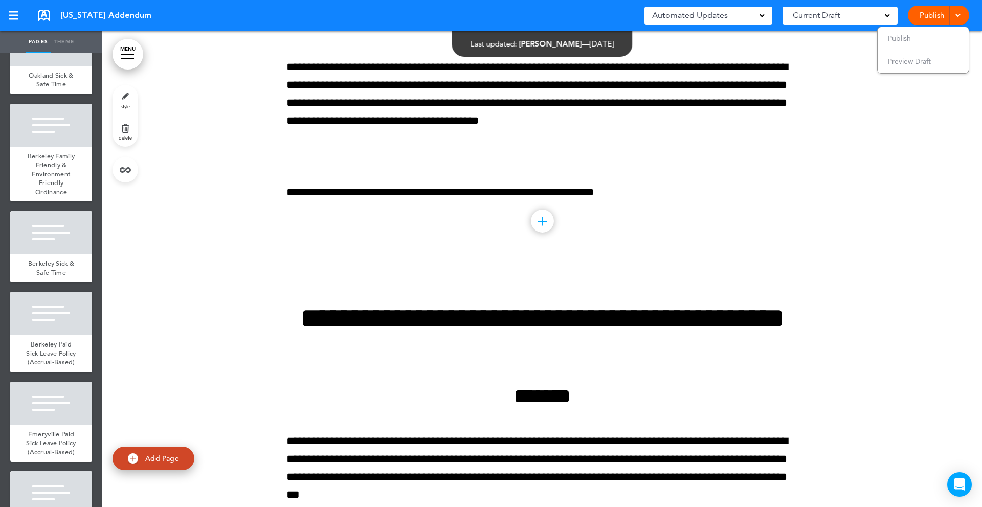
scroll to position [3381, 0]
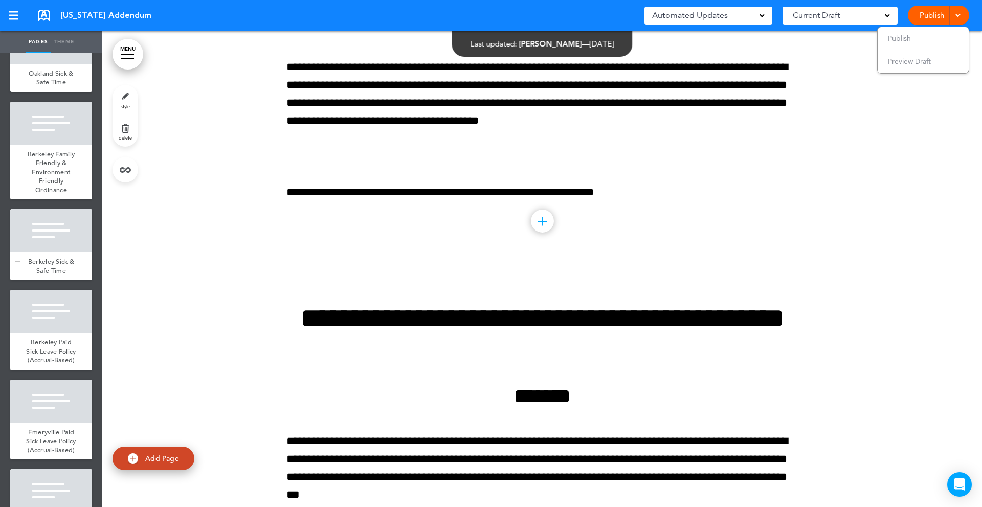
click at [47, 257] on span "Berkeley Sick & Safe Time" at bounding box center [51, 266] width 47 height 18
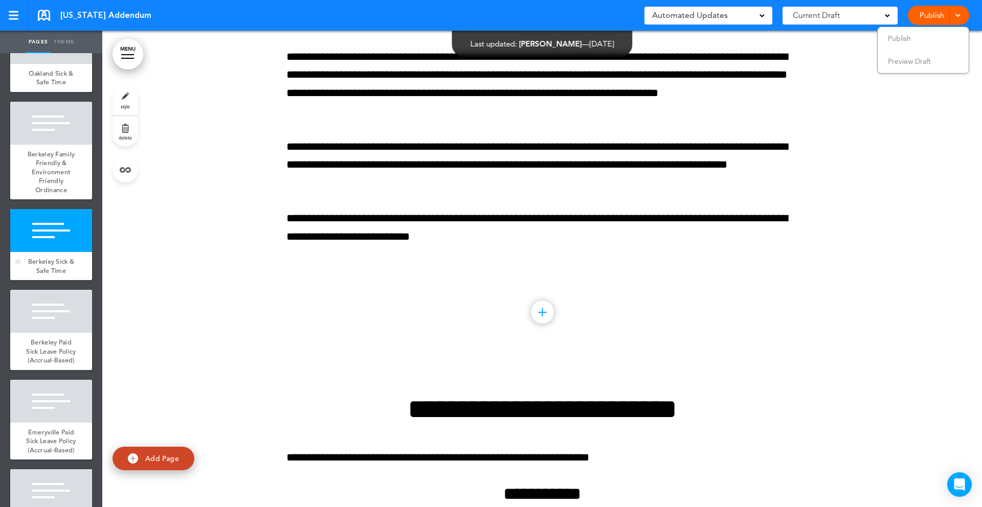
scroll to position [50847, 0]
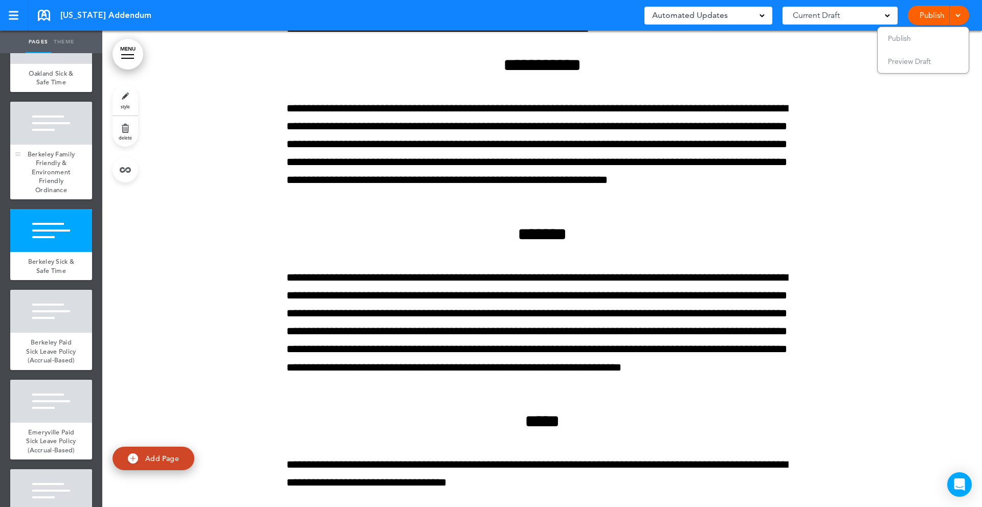
click at [45, 150] on span "Berkeley Family Friendly & Environment Friendly Ordinance" at bounding box center [52, 172] width 48 height 44
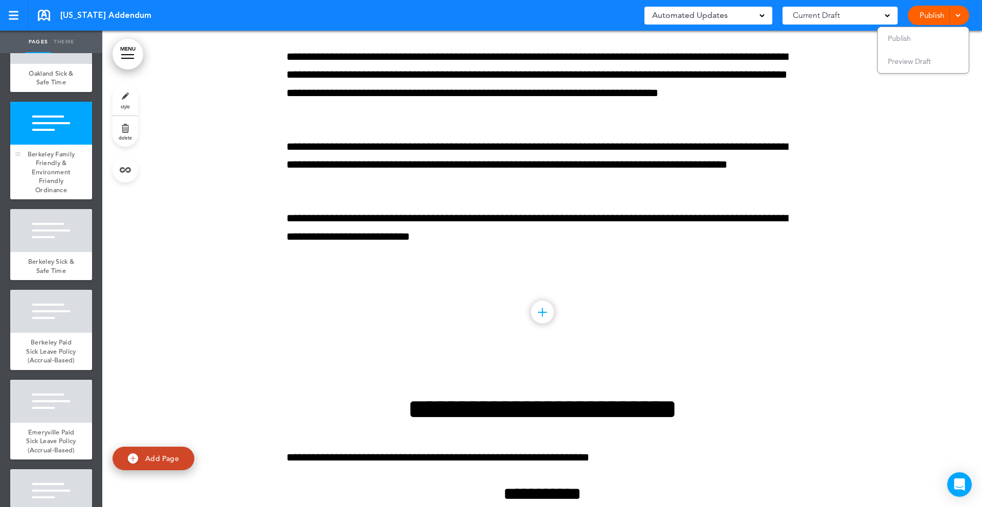
scroll to position [50370, 0]
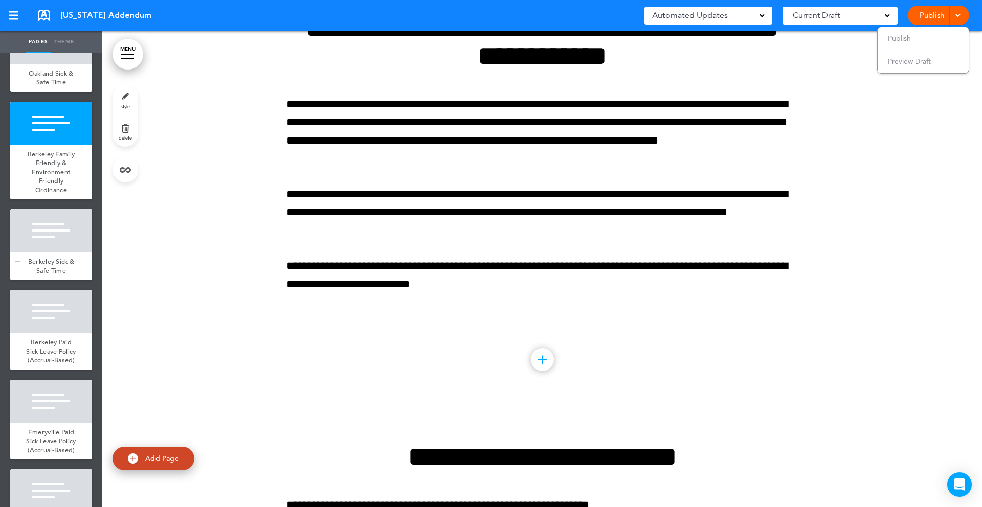
click at [49, 210] on div at bounding box center [51, 230] width 82 height 43
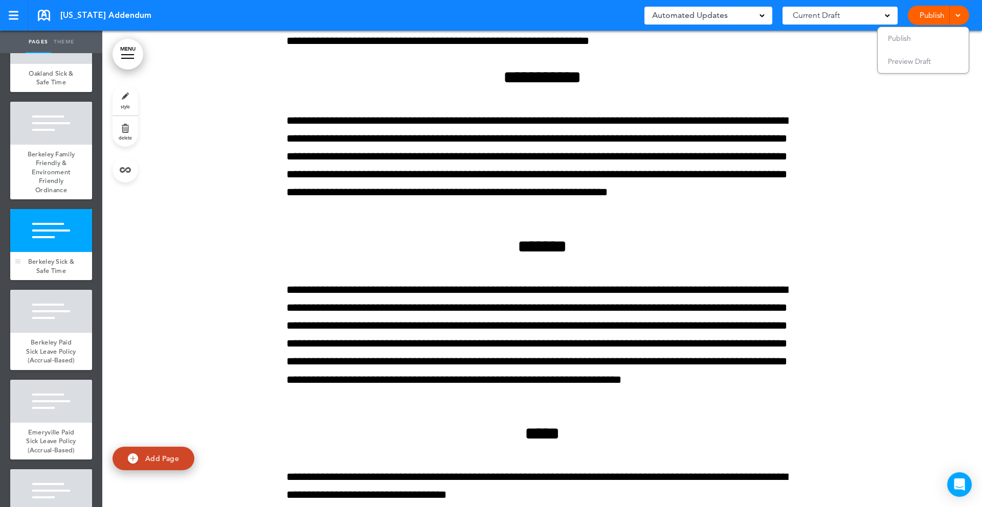
scroll to position [50847, 0]
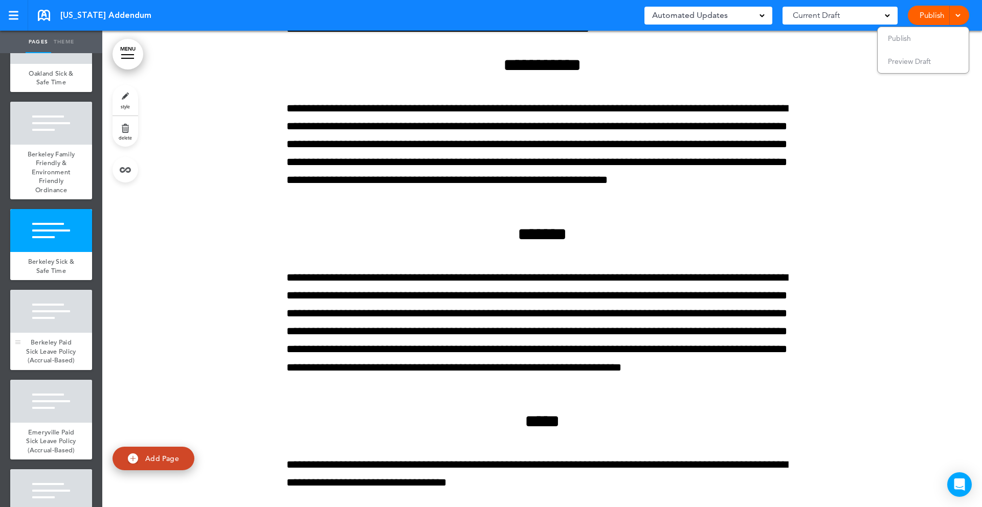
click at [43, 290] on div at bounding box center [51, 311] width 82 height 43
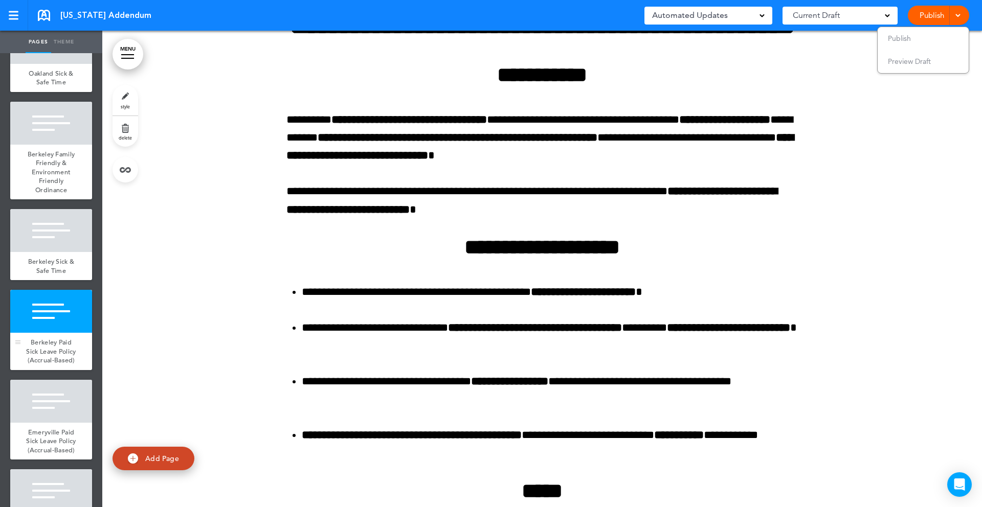
scroll to position [52852, 0]
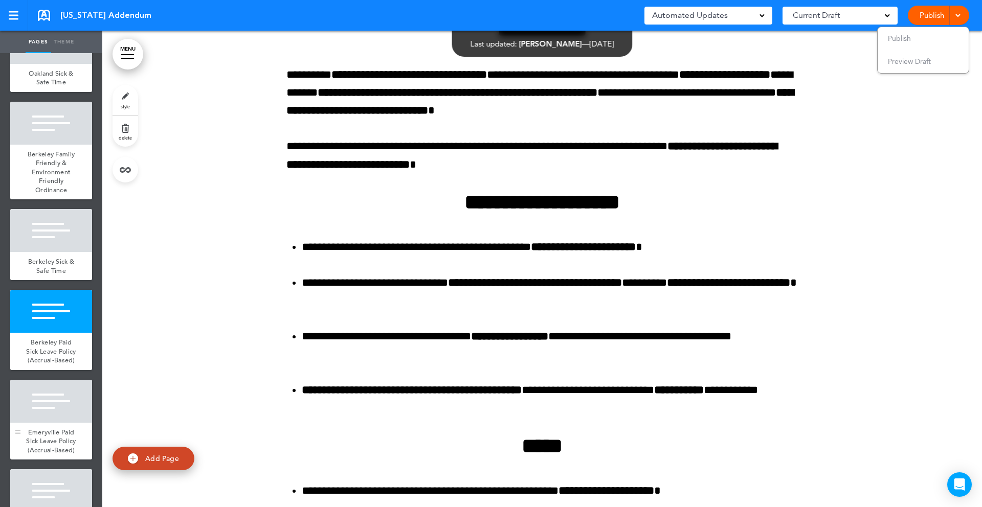
click at [53, 412] on div at bounding box center [51, 401] width 82 height 43
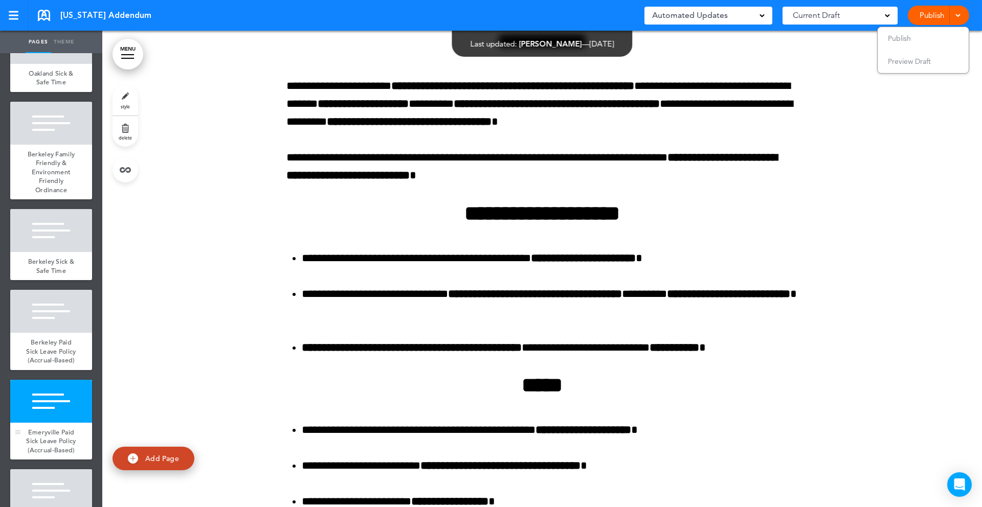
scroll to position [55005, 0]
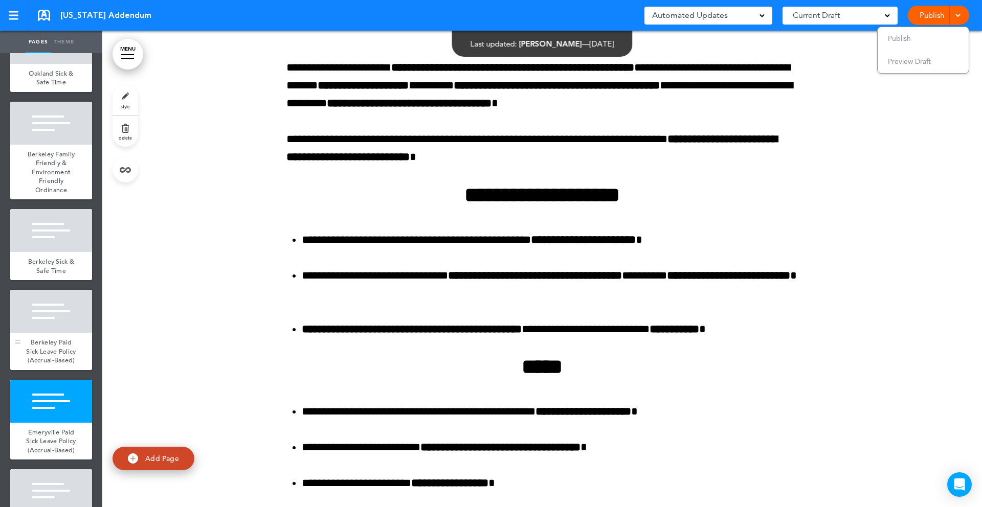
click at [46, 338] on span "Berkeley Paid Sick Leave Policy (Accrual-Based)" at bounding box center [51, 351] width 50 height 27
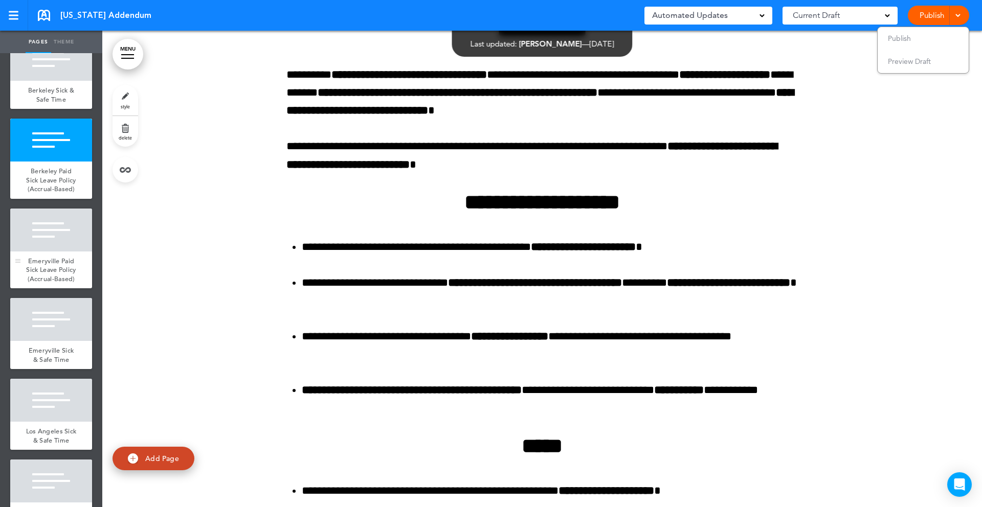
scroll to position [3555, 0]
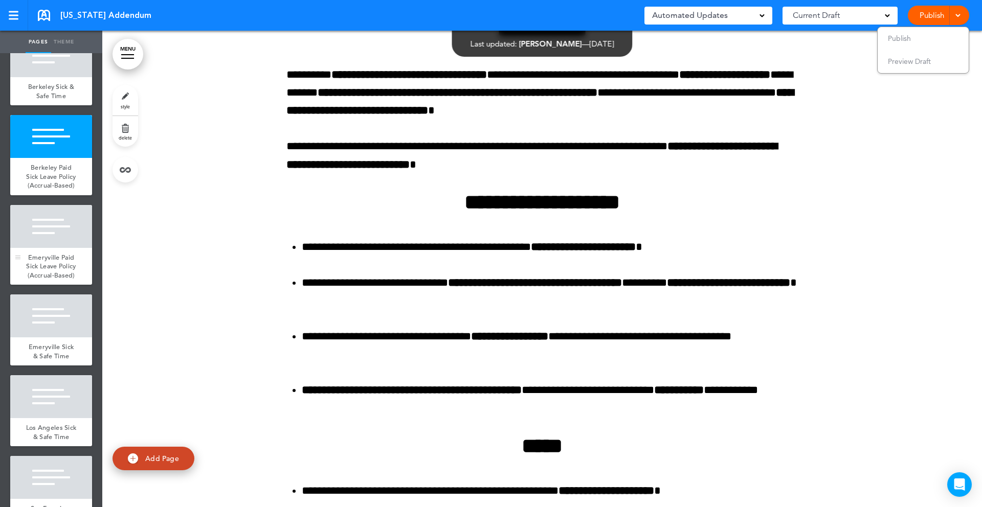
click at [46, 253] on span "Emeryville Paid Sick Leave Policy (Accrual-Based)" at bounding box center [51, 266] width 50 height 27
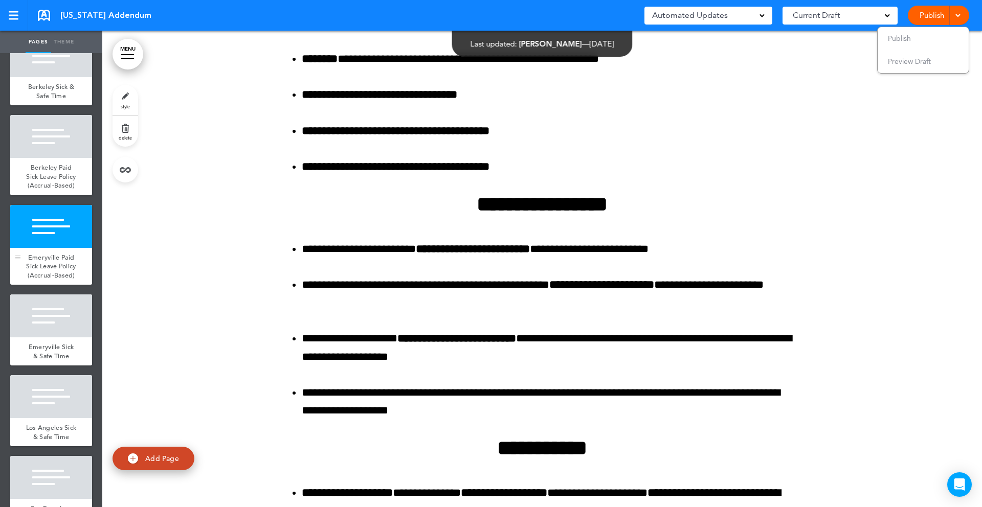
click at [46, 253] on span "Emeryville Paid Sick Leave Policy (Accrual-Based)" at bounding box center [51, 266] width 50 height 27
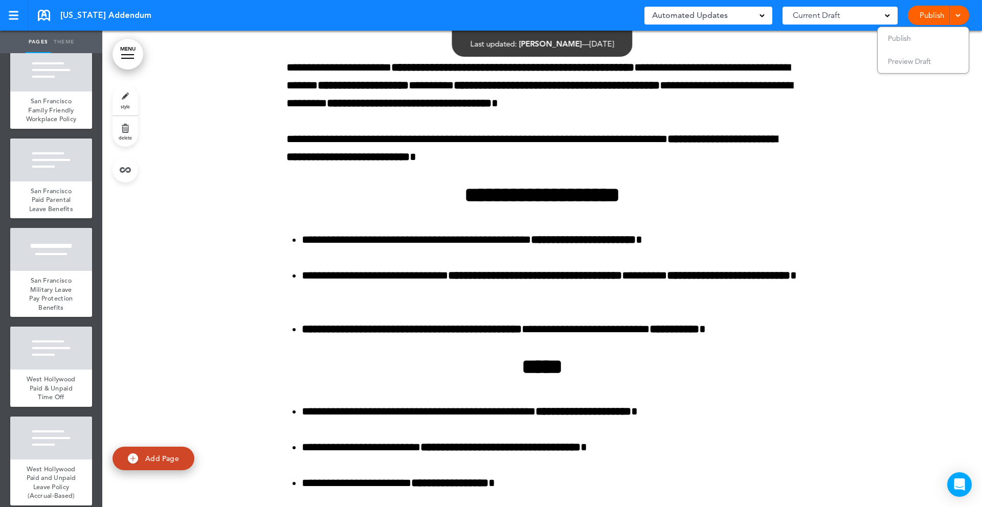
scroll to position [4161, 0]
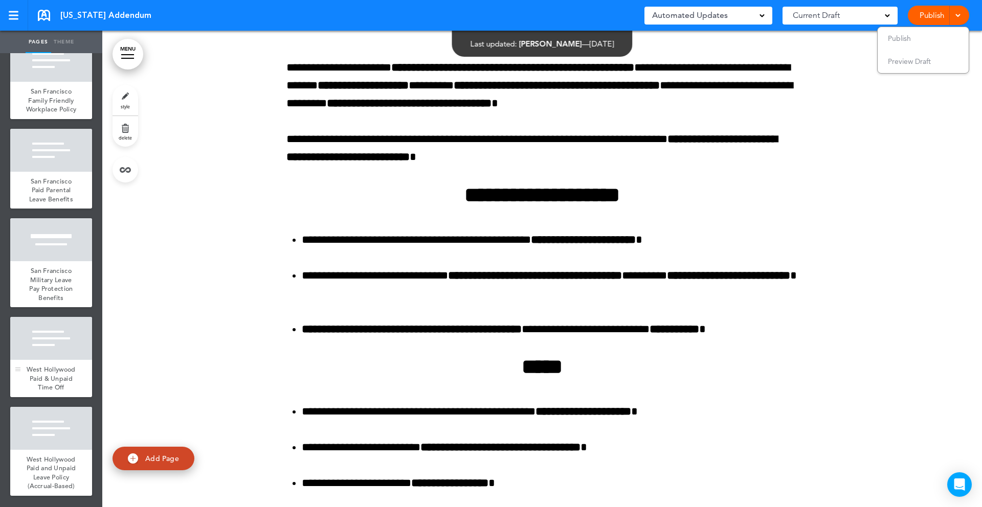
click at [51, 354] on div at bounding box center [51, 338] width 82 height 43
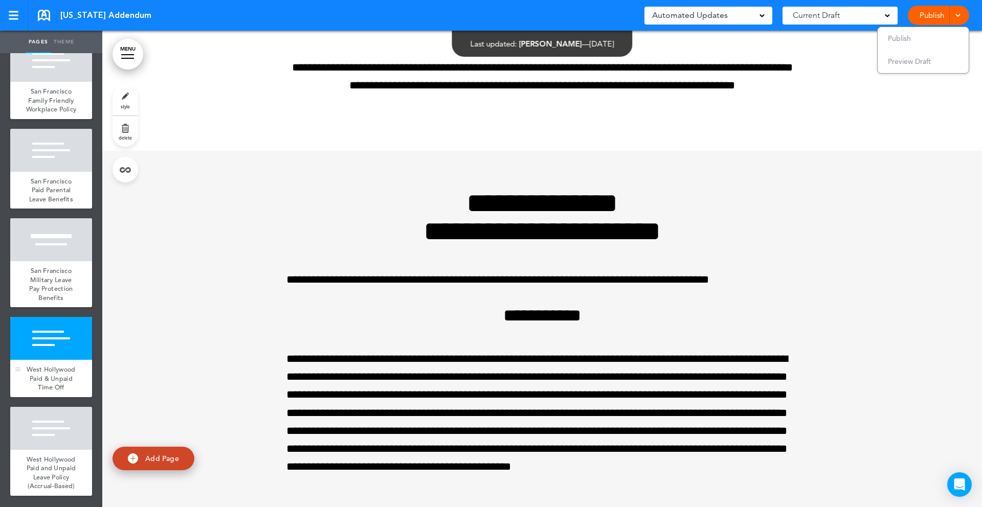
scroll to position [67341, 0]
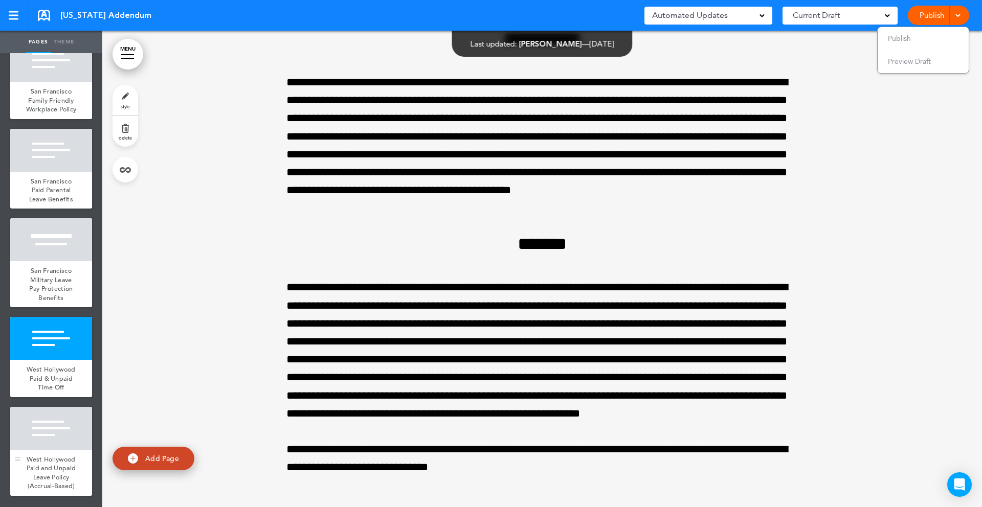
click at [61, 439] on div at bounding box center [51, 428] width 82 height 43
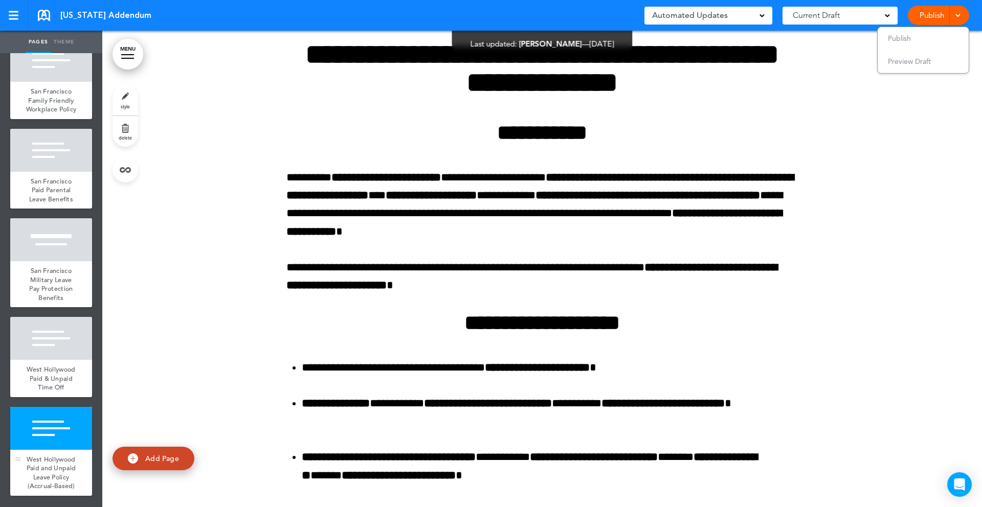
scroll to position [69968, 0]
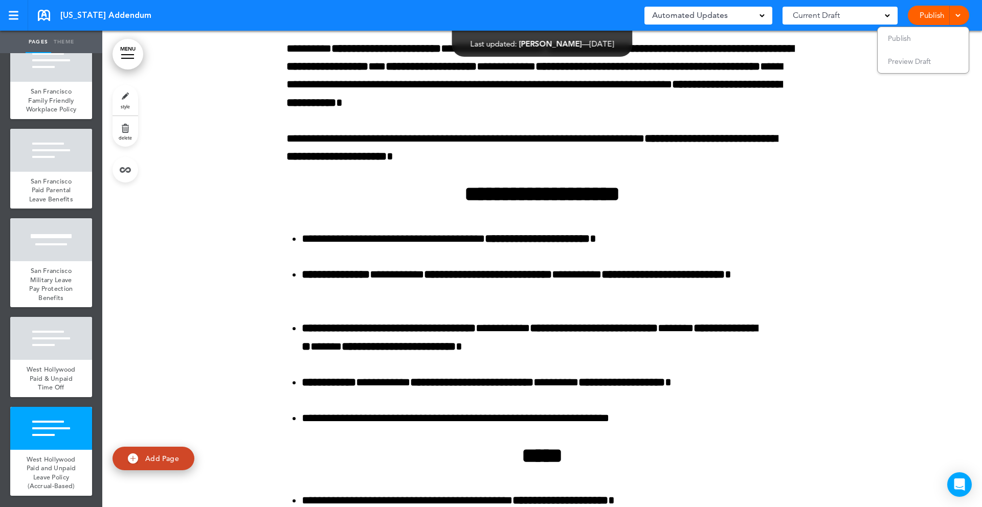
click at [933, 12] on link "Publish" at bounding box center [931, 15] width 32 height 19
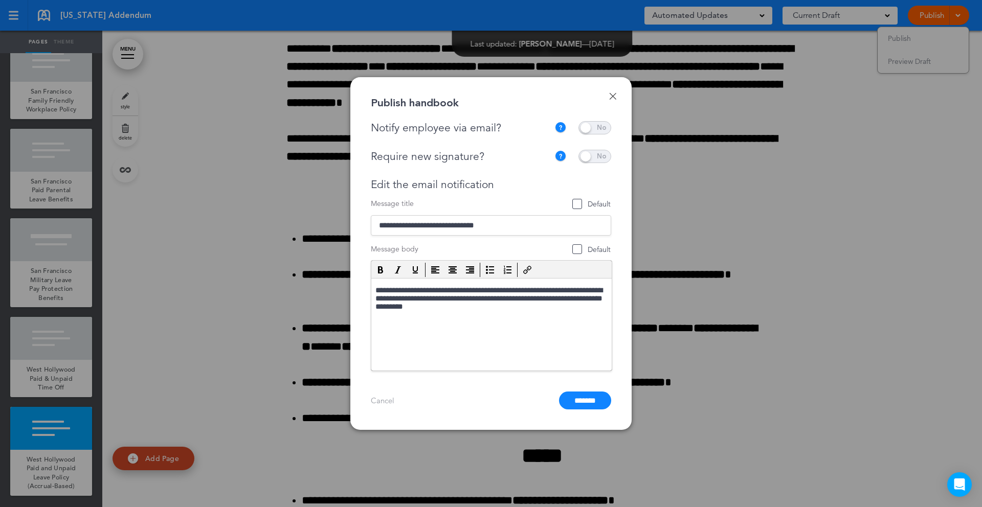
click at [540, 322] on html "**********" at bounding box center [491, 300] width 240 height 43
click at [582, 400] on input "*******" at bounding box center [585, 401] width 52 height 18
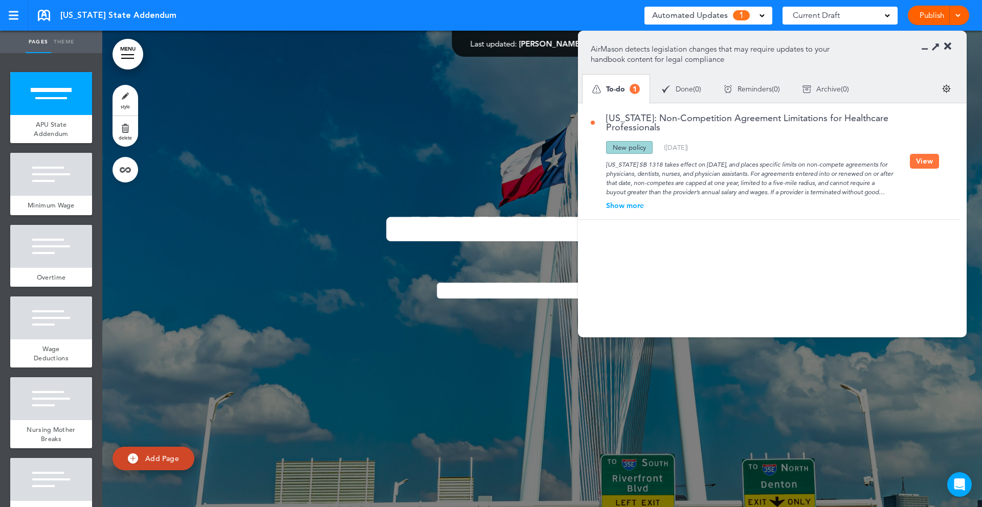
click at [624, 207] on div "Show more" at bounding box center [750, 205] width 319 height 7
click at [910, 167] on button "View" at bounding box center [924, 170] width 29 height 15
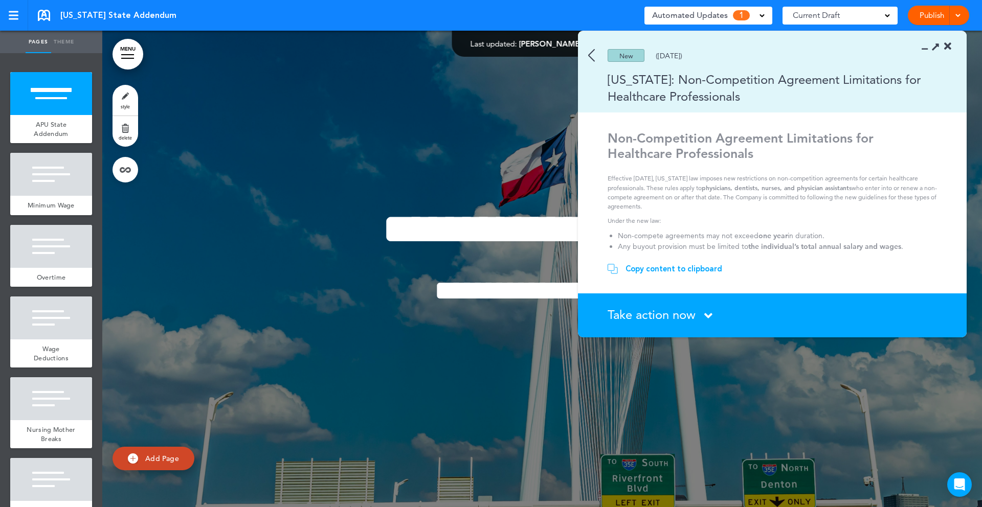
click at [710, 315] on icon at bounding box center [708, 315] width 8 height 13
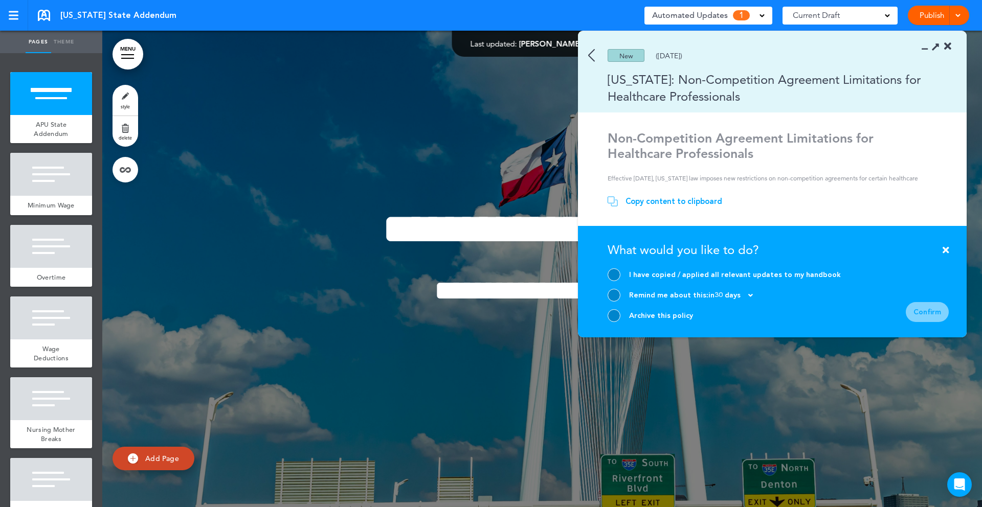
click at [614, 312] on div at bounding box center [613, 315] width 13 height 13
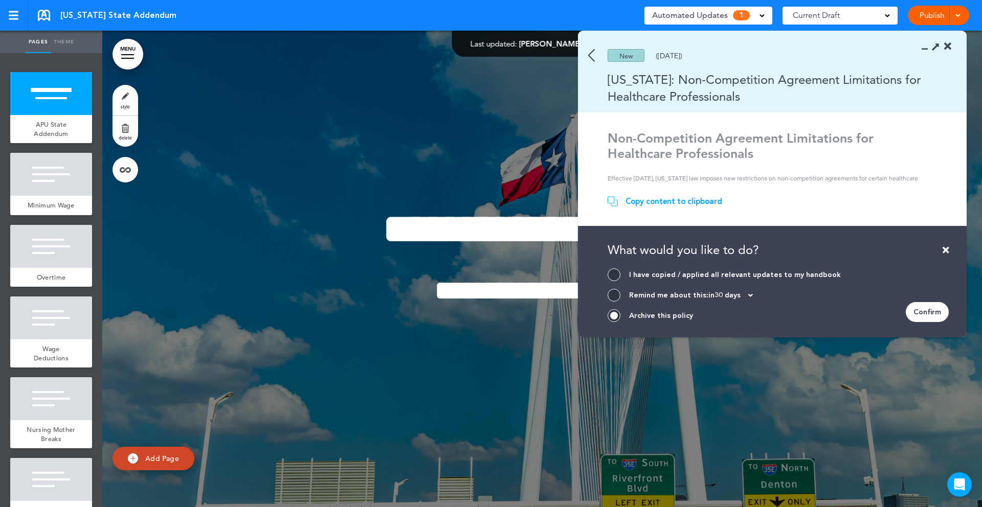
click at [920, 312] on div "Confirm" at bounding box center [926, 312] width 43 height 20
